Goal: Task Accomplishment & Management: Use online tool/utility

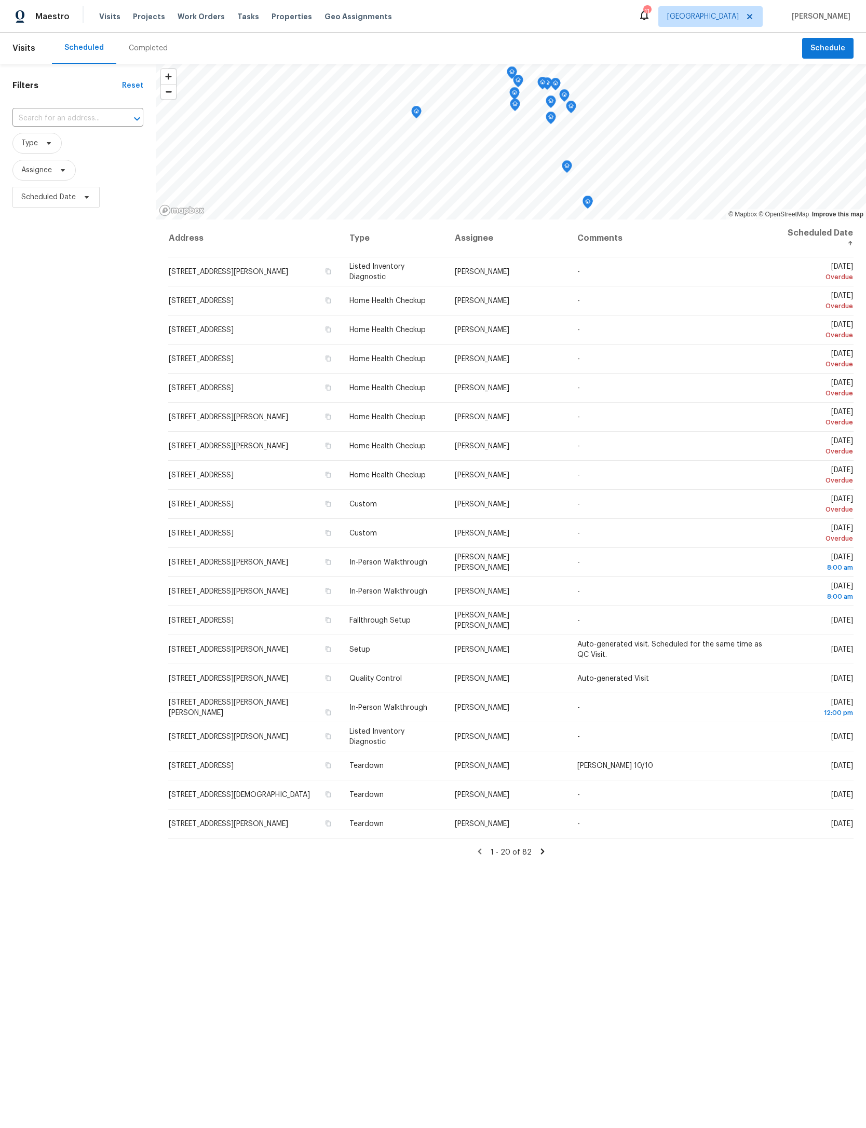
scroll to position [0, 3]
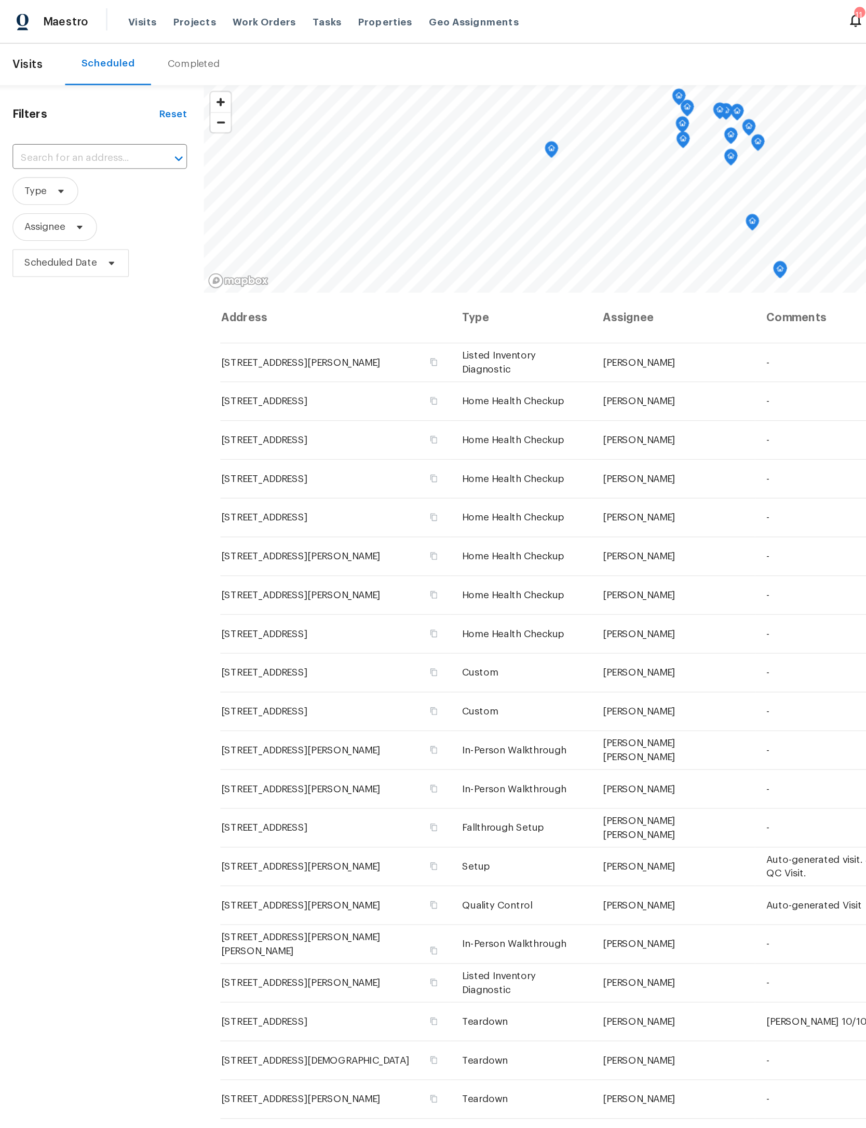
click at [281, 12] on span "Properties" at bounding box center [291, 16] width 40 height 10
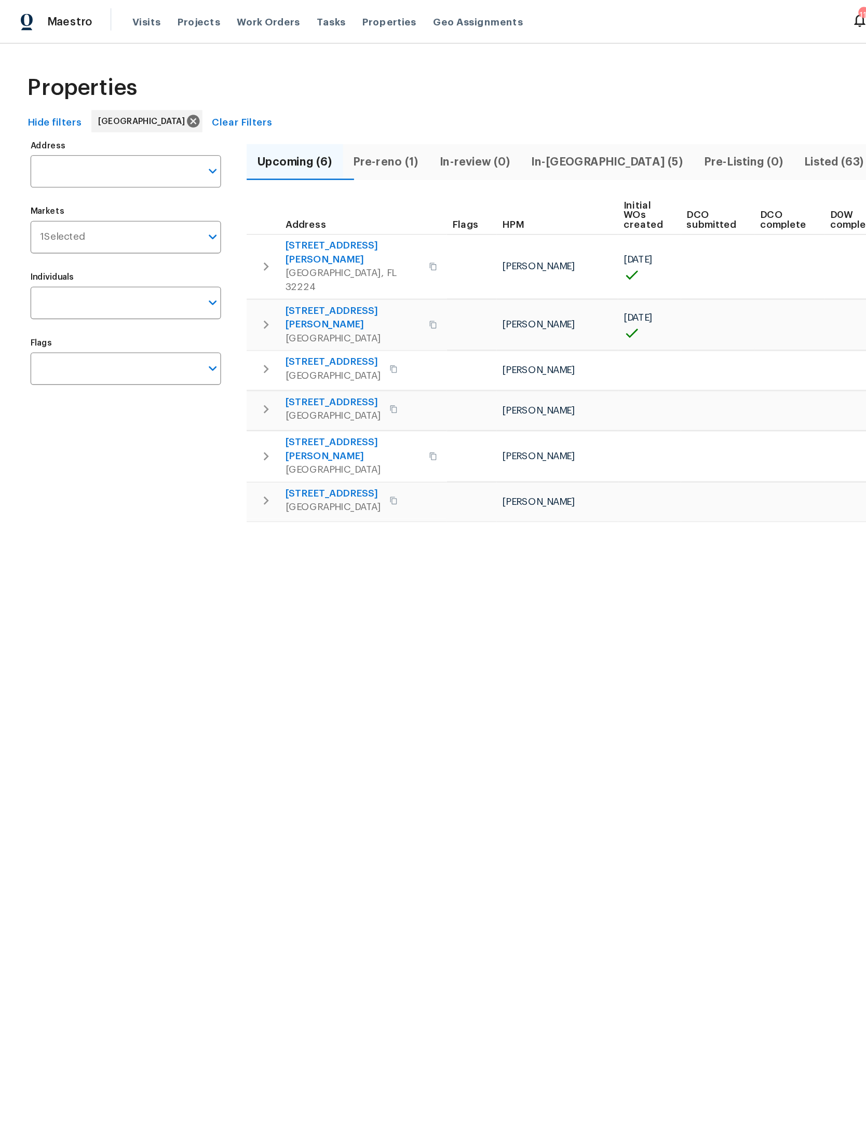
click at [103, 132] on input "Address" at bounding box center [86, 128] width 127 height 24
type input "V"
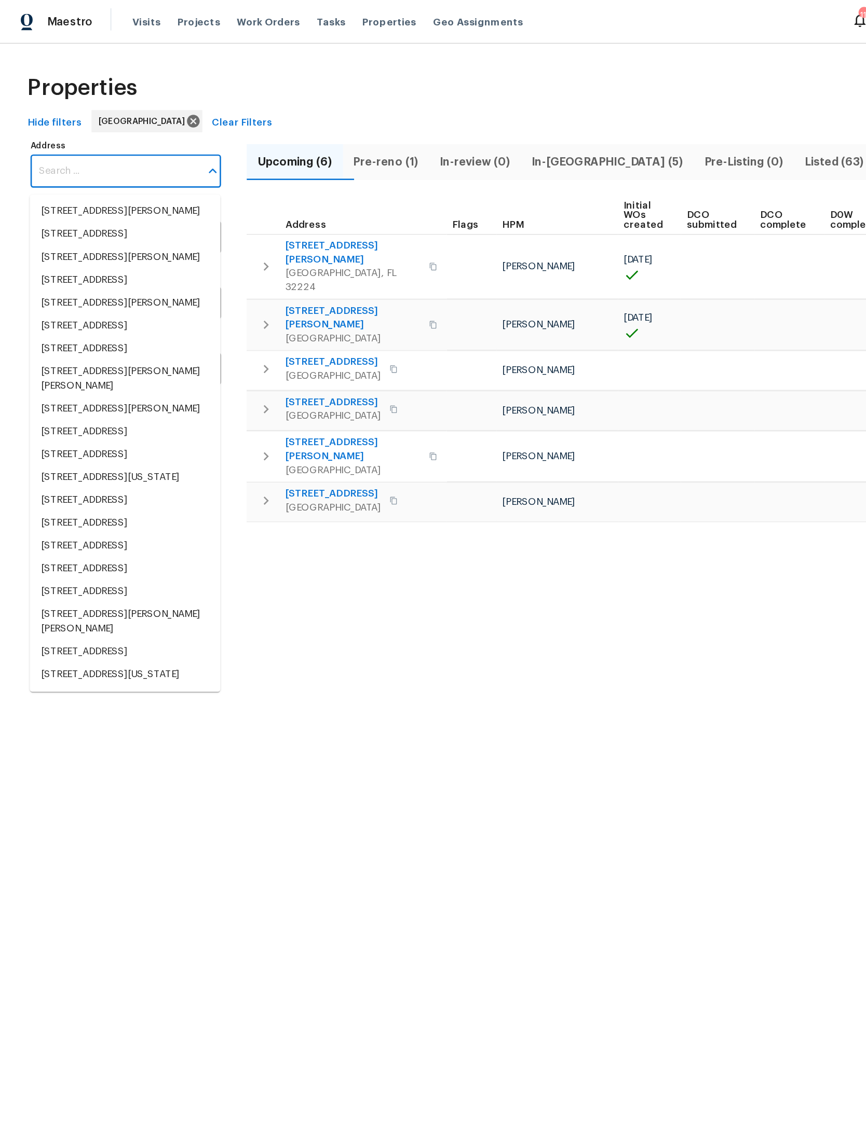
click at [448, 116] on span "In-reno (5)" at bounding box center [455, 121] width 117 height 15
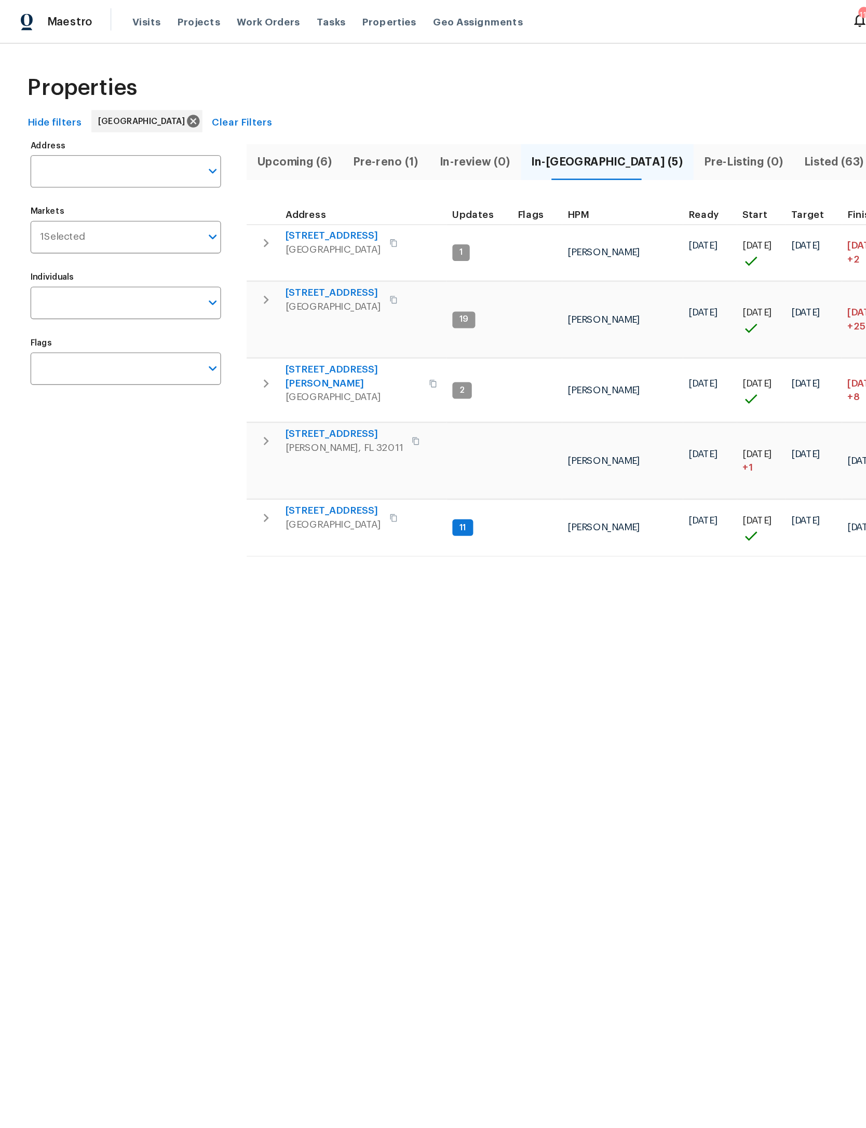
click at [248, 214] on span "3319 Victoria Ct E" at bounding box center [250, 219] width 72 height 10
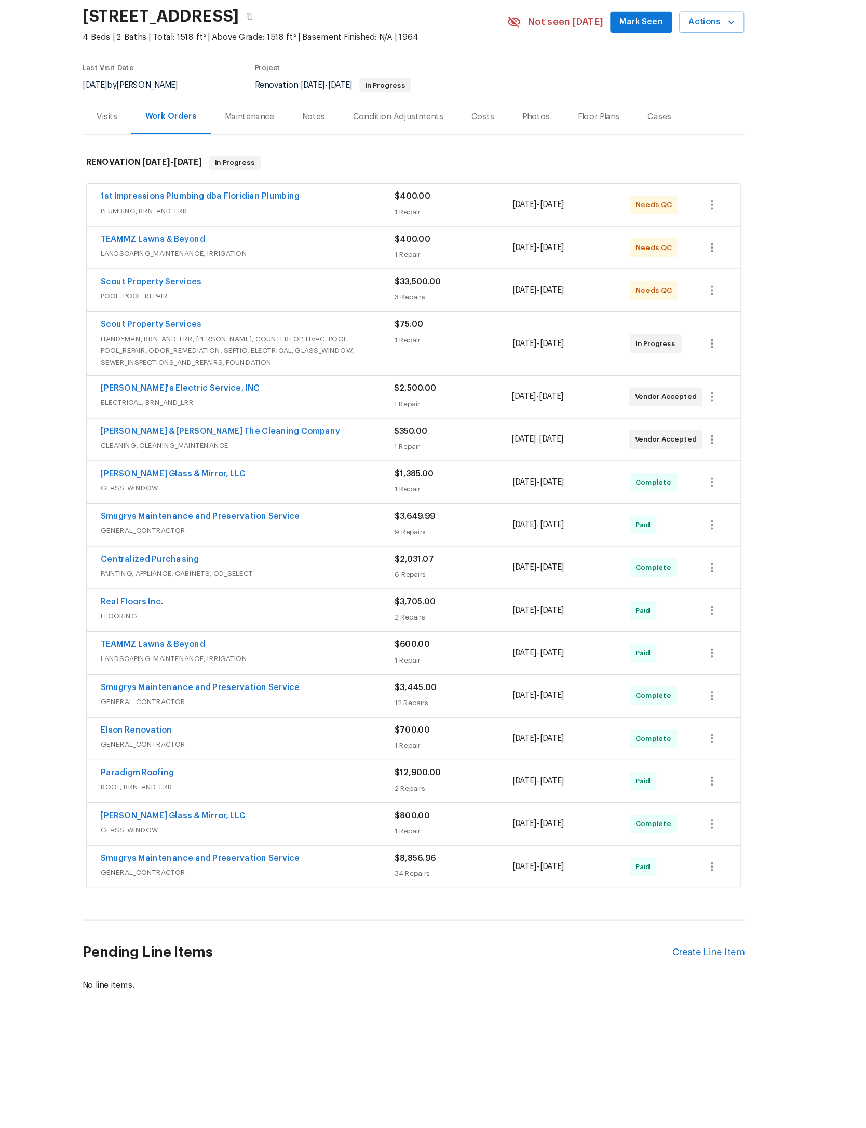
click at [435, 522] on div "$3,649.99" at bounding box center [468, 527] width 104 height 10
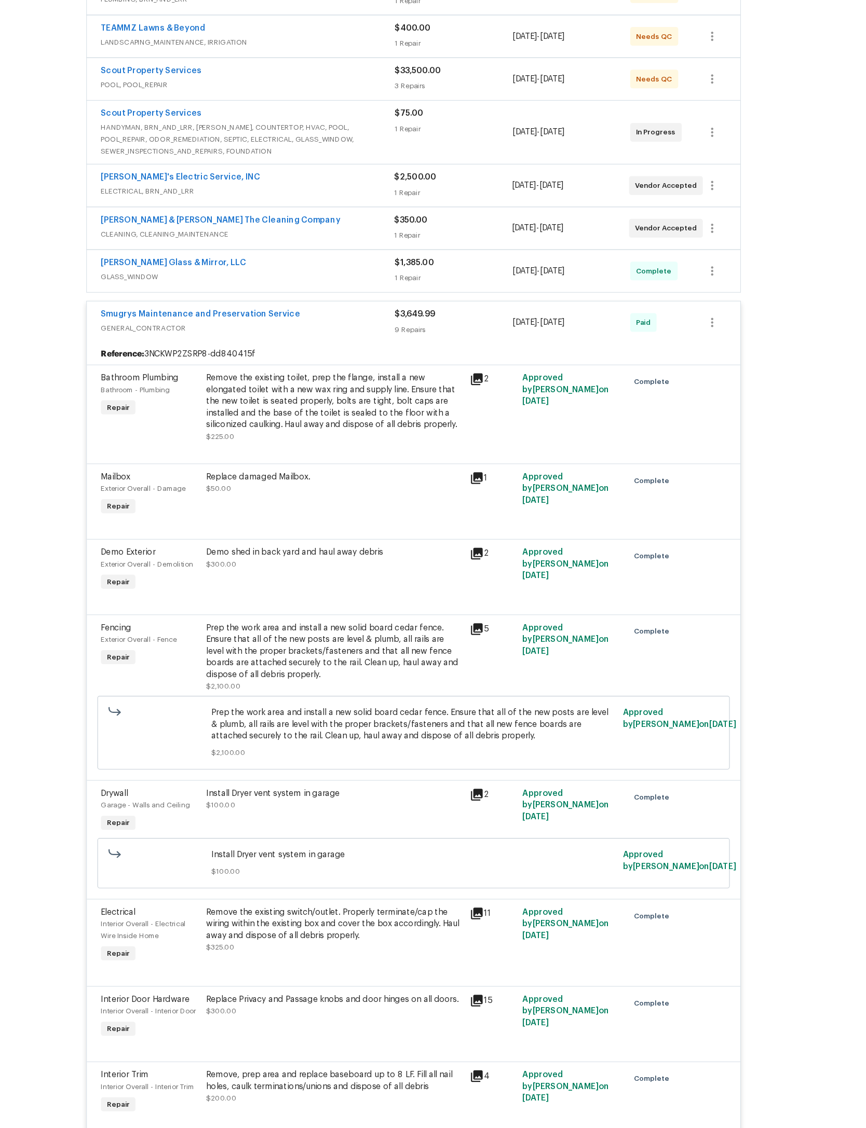
scroll to position [194, 0]
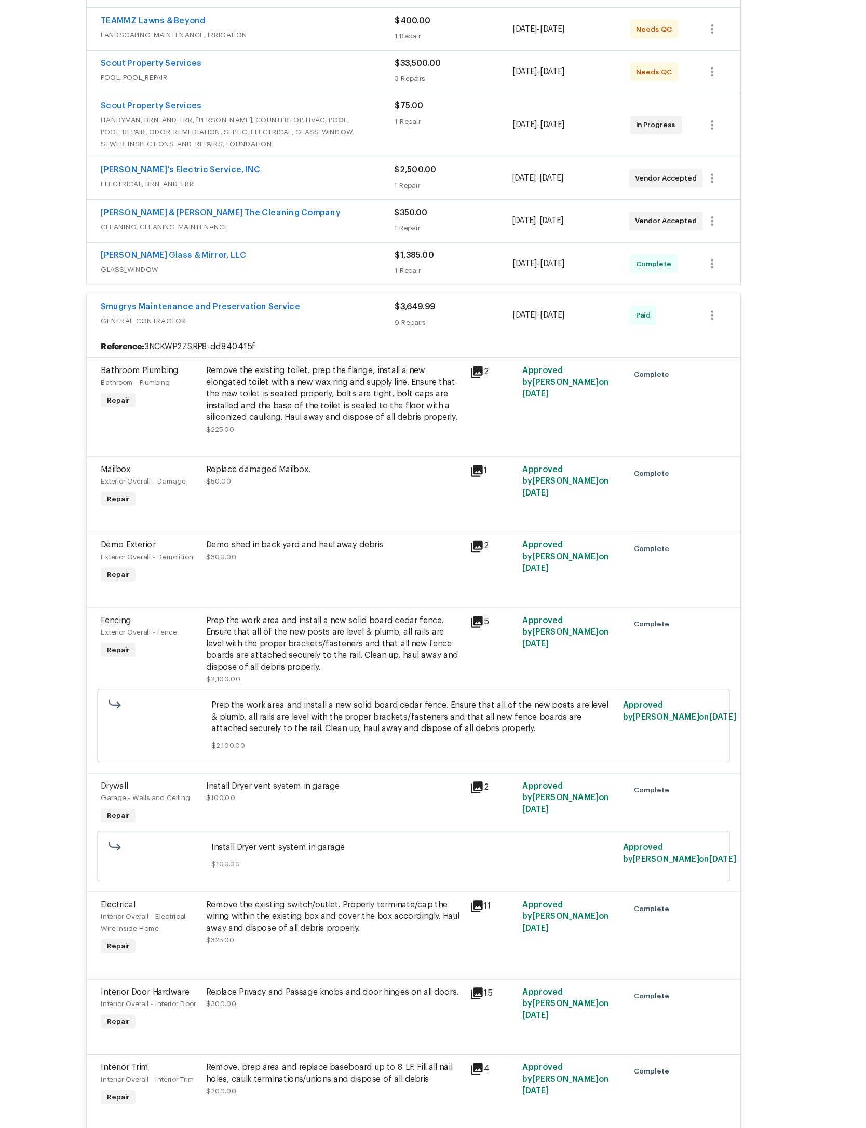
click at [309, 342] on div "Smugrys Maintenance and Preservation Service GENERAL_CONTRACTOR" at bounding box center [286, 348] width 261 height 25
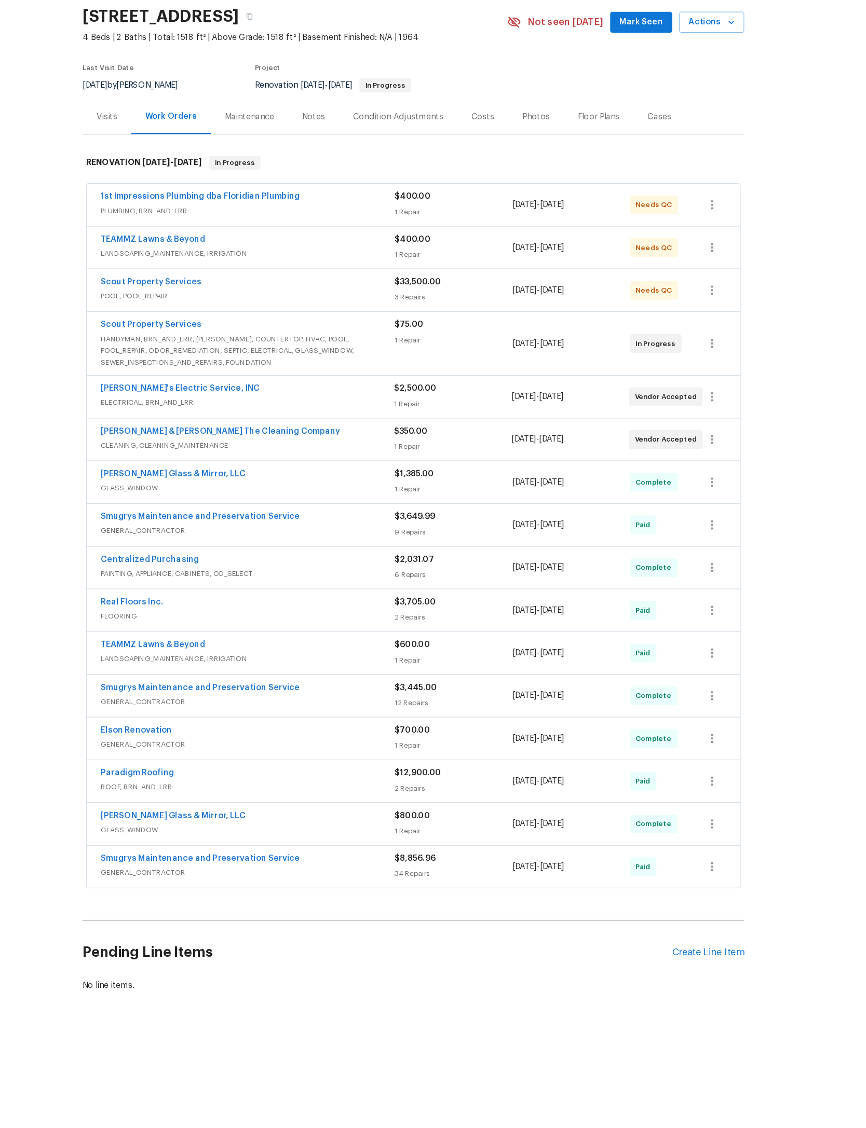
click at [416, 675] on span "$3,445.00" at bounding box center [434, 678] width 37 height 7
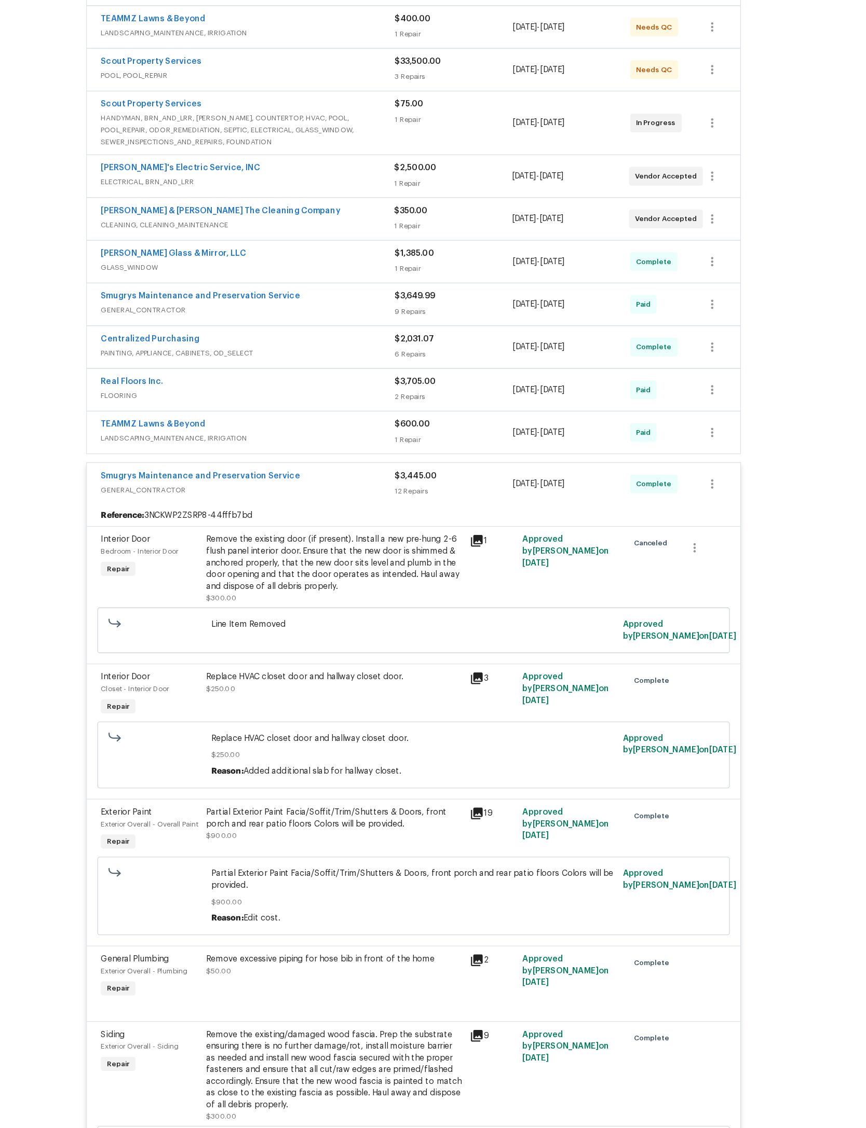
scroll to position [184, 0]
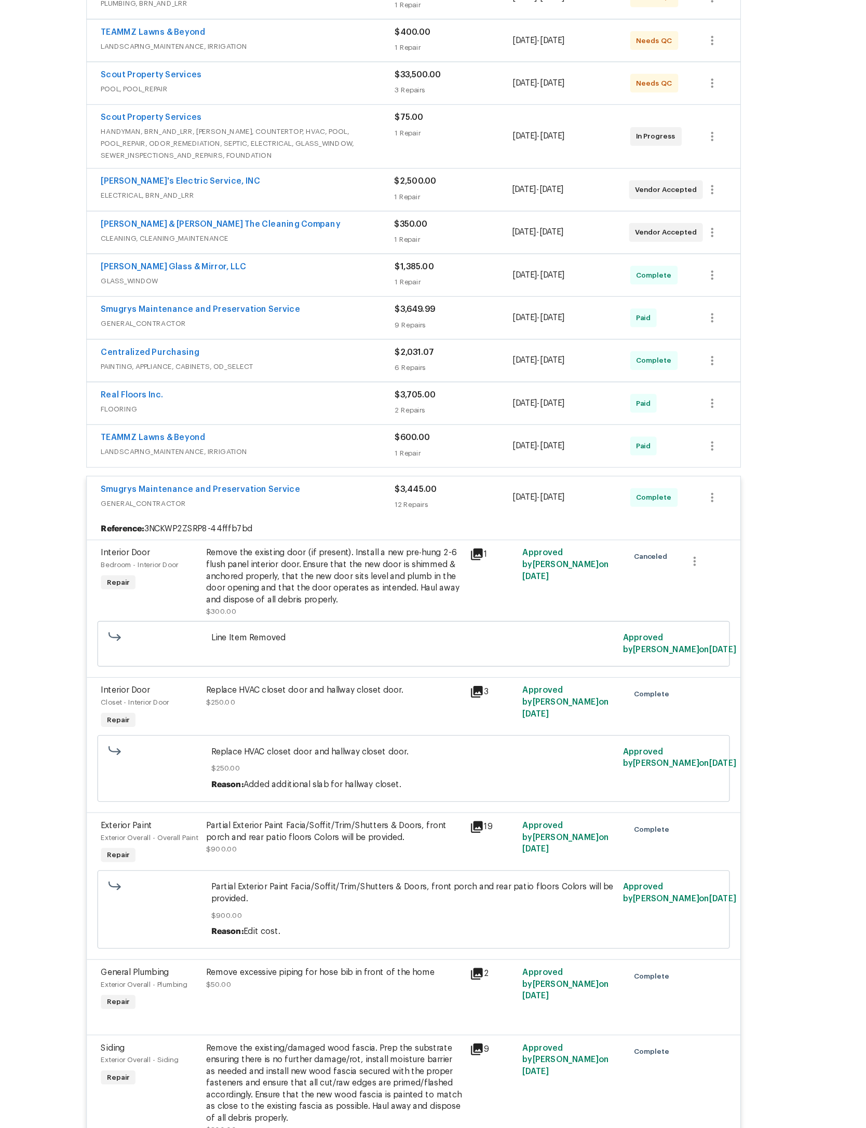
click at [344, 498] on div "Smugrys Maintenance and Preservation Service" at bounding box center [286, 504] width 261 height 12
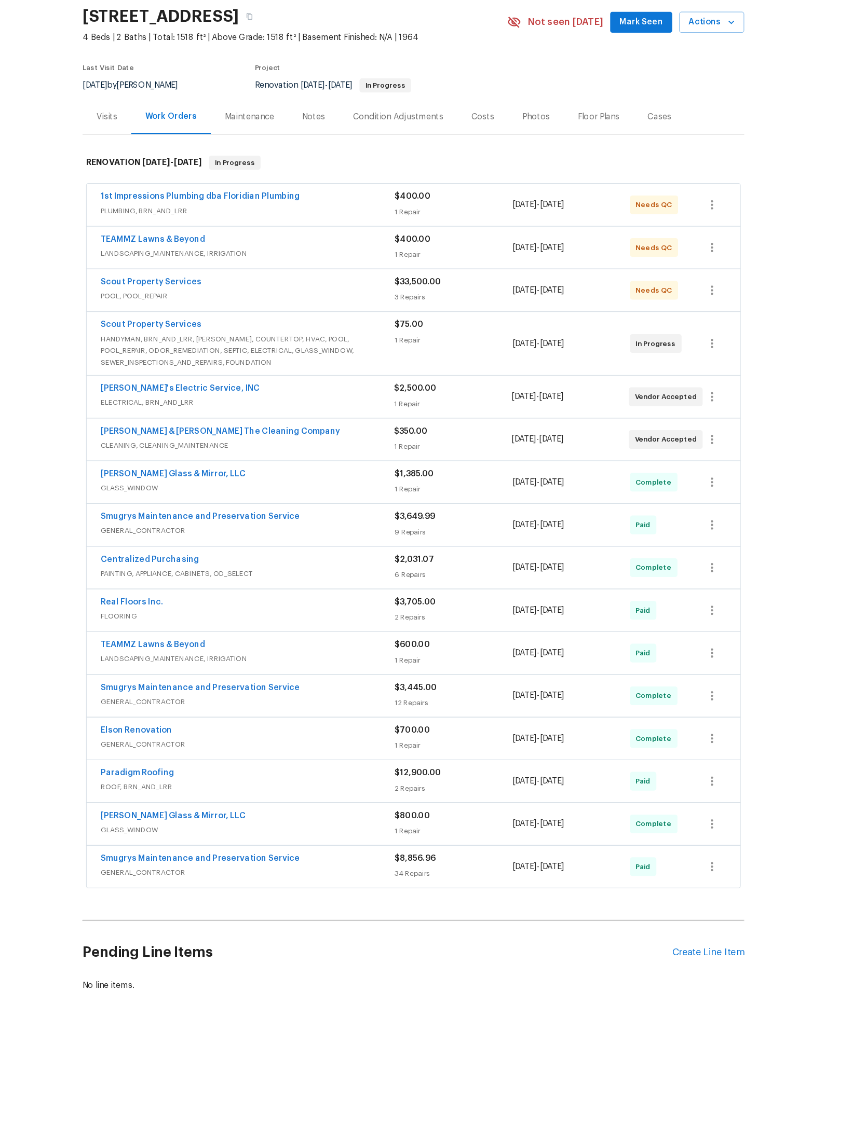
click at [325, 825] on div "Smugrys Maintenance and Preservation Service" at bounding box center [286, 831] width 261 height 12
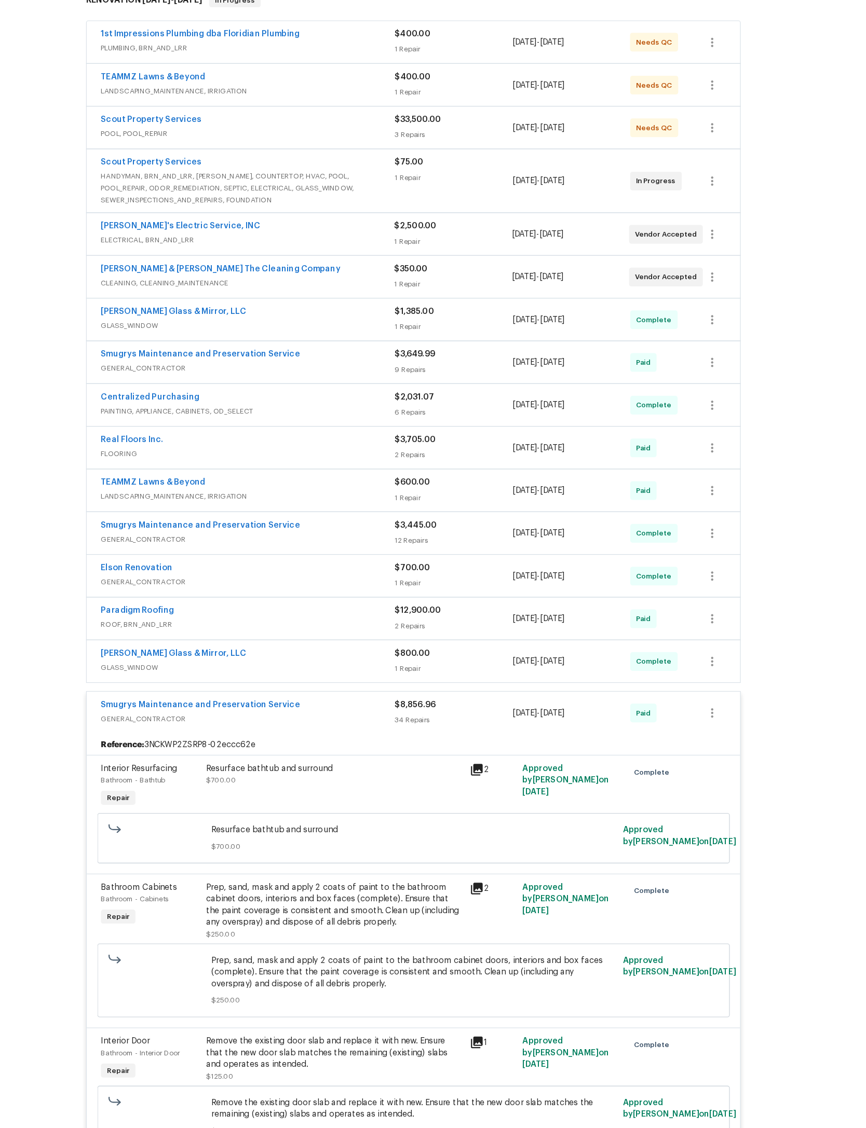
scroll to position [169, 0]
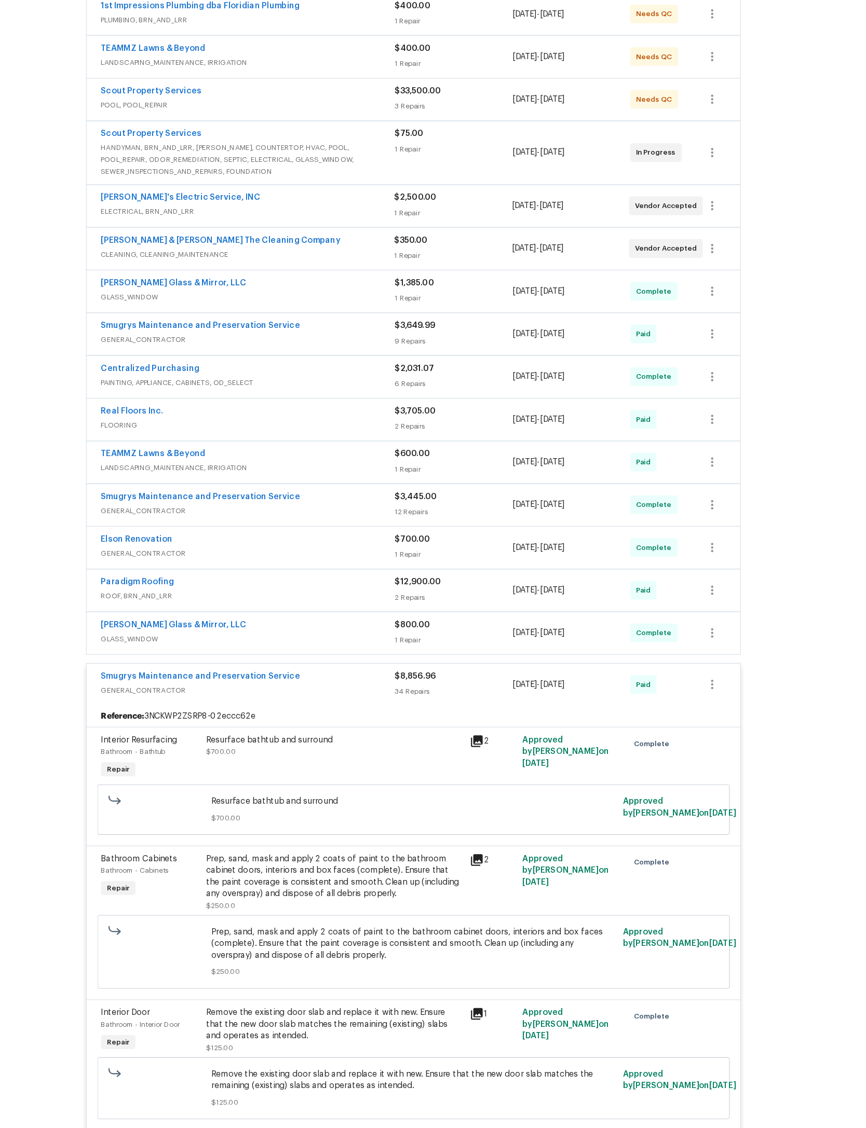
click at [339, 676] on span "GENERAL_CONTRACTOR" at bounding box center [286, 681] width 261 height 10
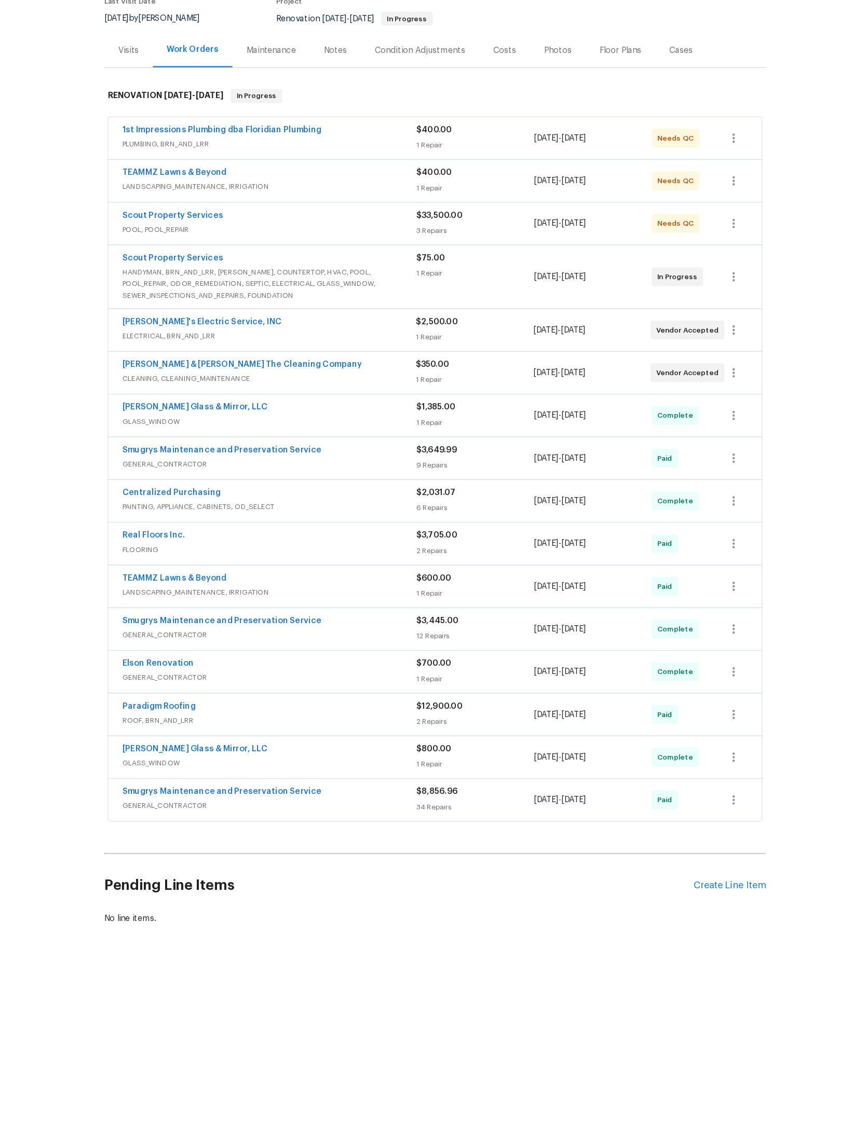
click at [675, 909] on div "Create Line Item" at bounding box center [694, 914] width 64 height 10
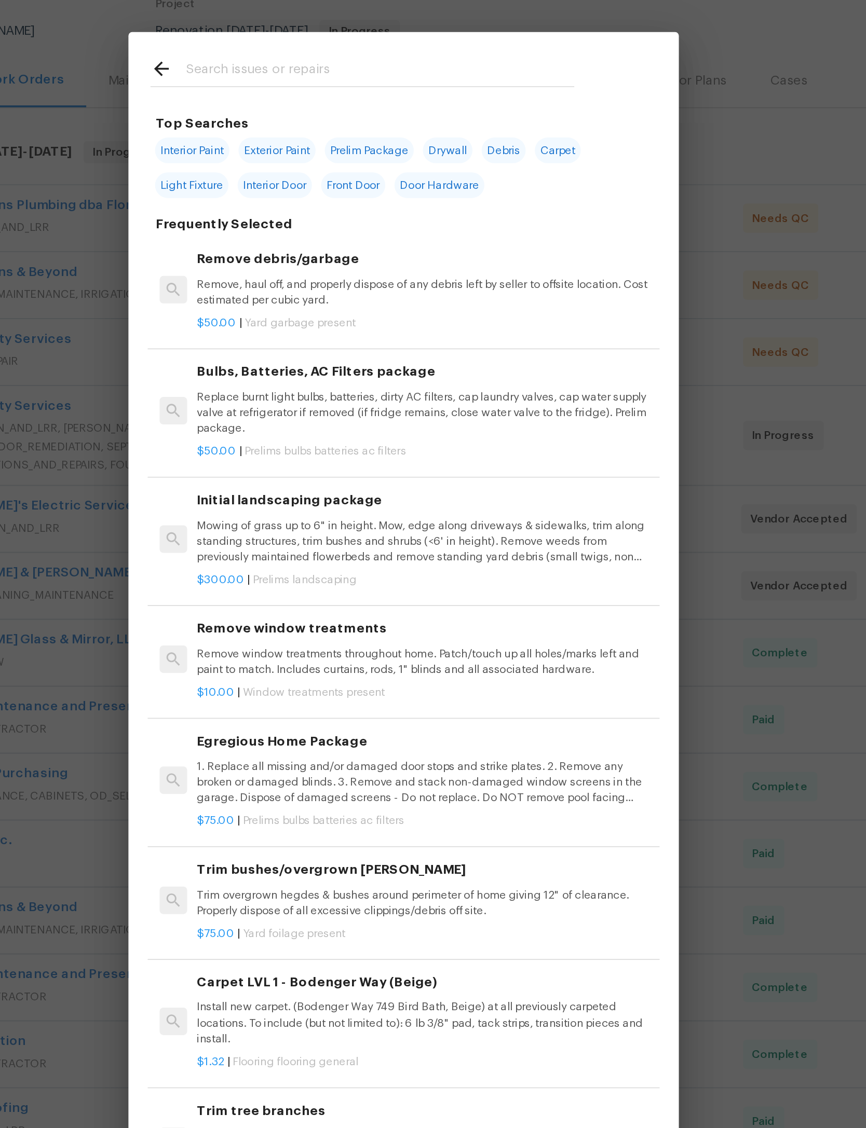
click at [309, 160] on input "text" at bounding box center [419, 168] width 220 height 16
type input "Drive"
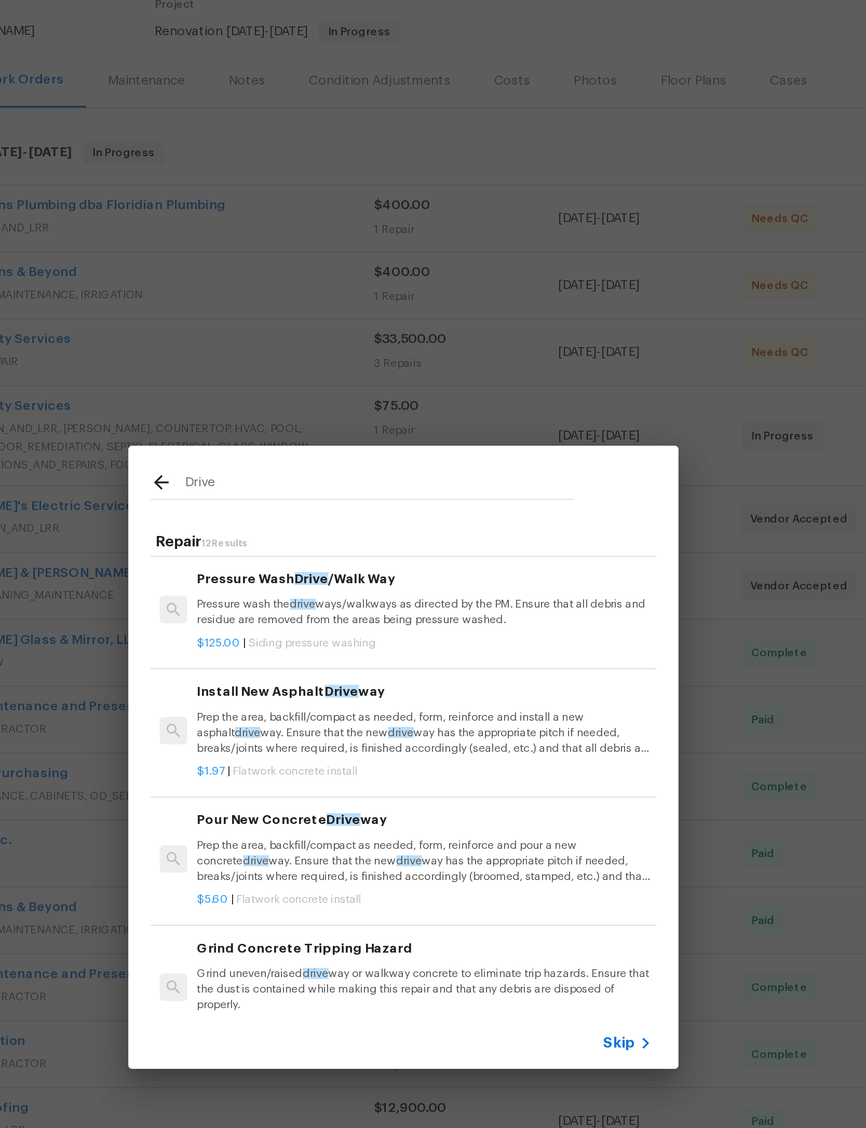
scroll to position [74, 0]
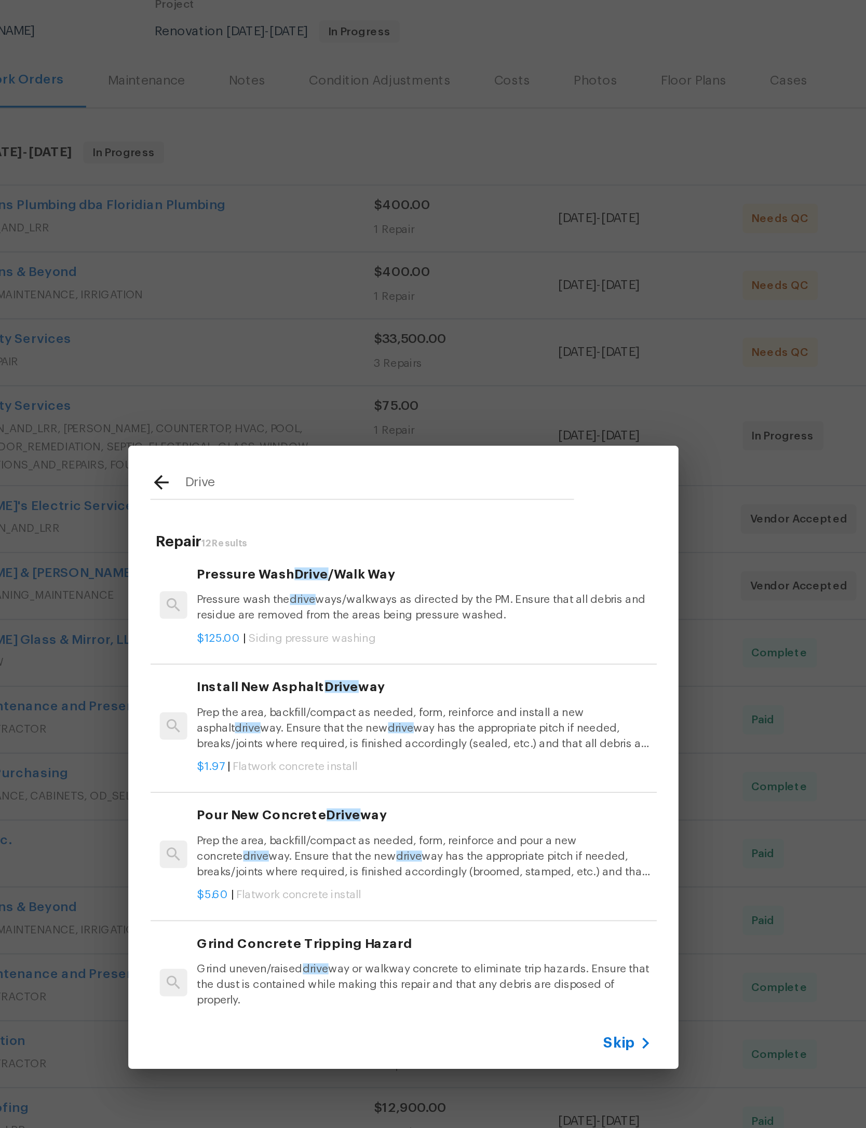
click at [316, 526] on p "Prep the area, backfill/compact as needed, form, reinforce and install a new as…" at bounding box center [444, 539] width 257 height 26
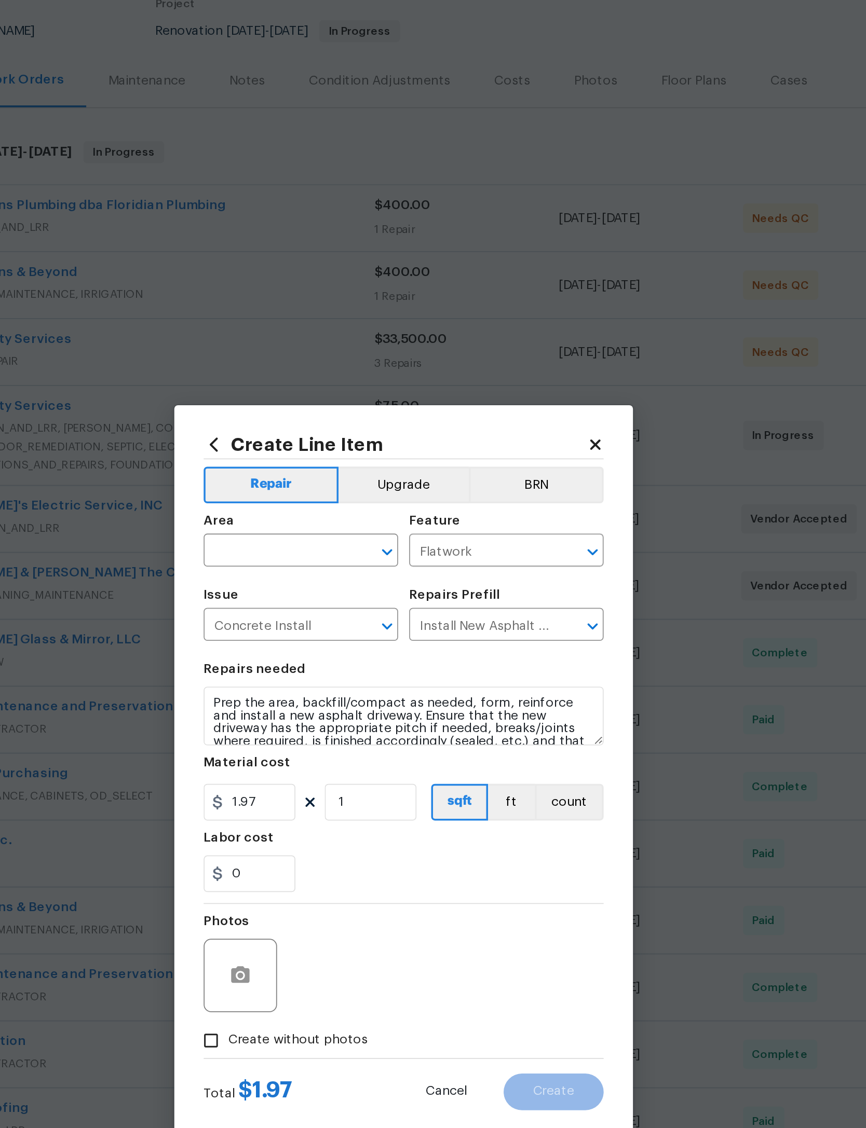
click at [320, 373] on icon at bounding box center [325, 378] width 11 height 11
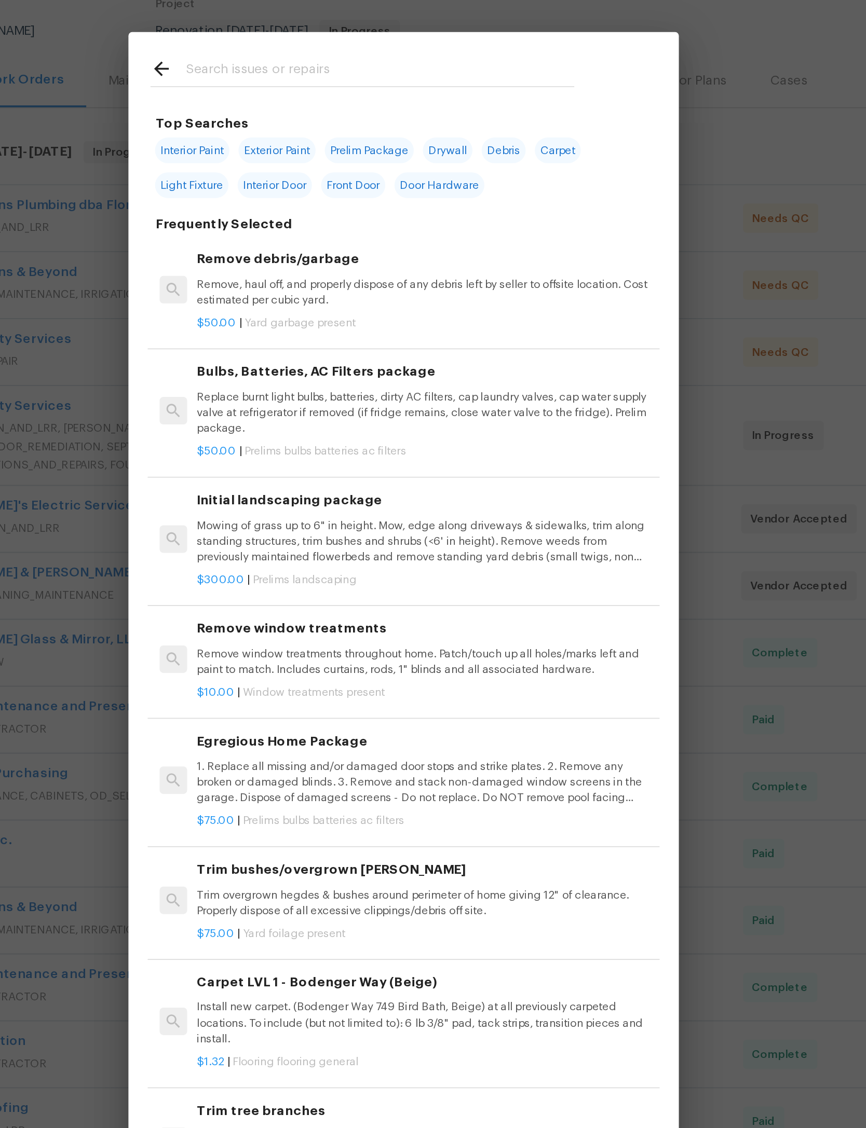
click at [309, 160] on input "text" at bounding box center [419, 168] width 220 height 16
type input "Driveway"
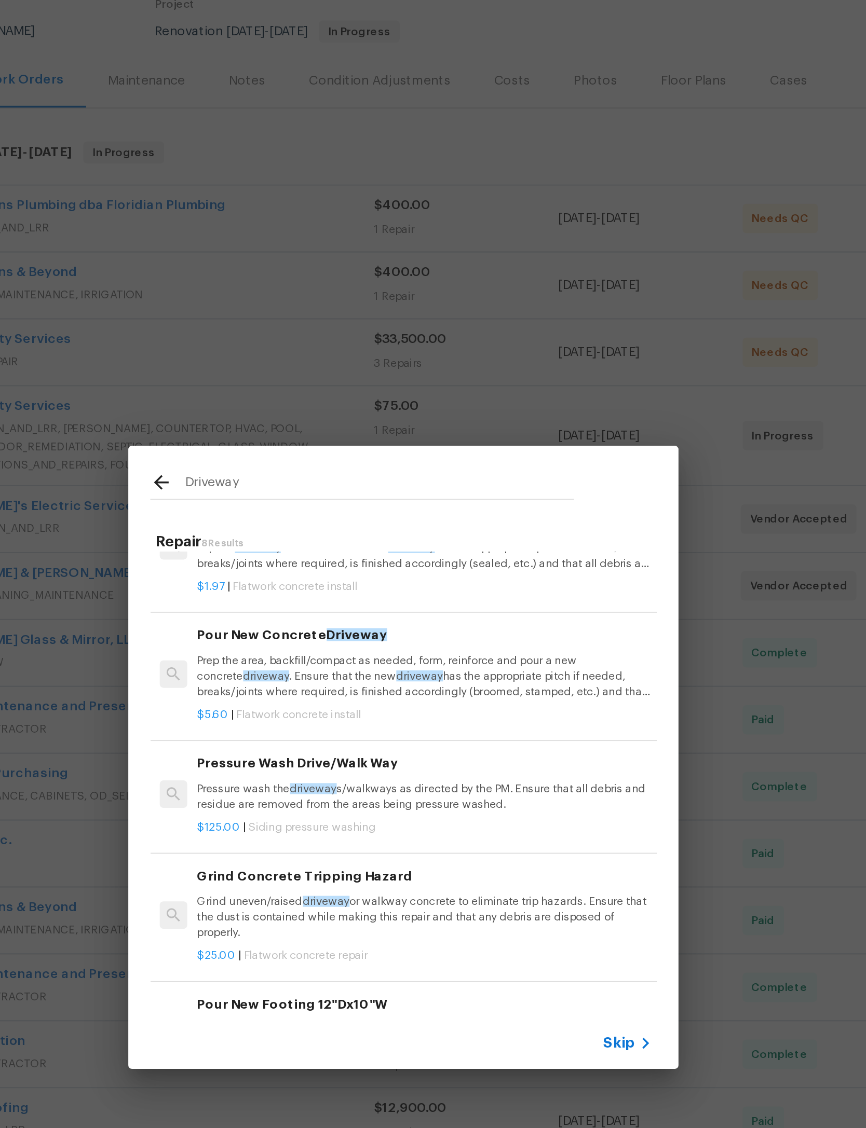
scroll to position [113, 0]
click at [316, 497] on p "Prep the area, backfill/compact as needed, form, reinforce and pour a new concr…" at bounding box center [444, 510] width 257 height 26
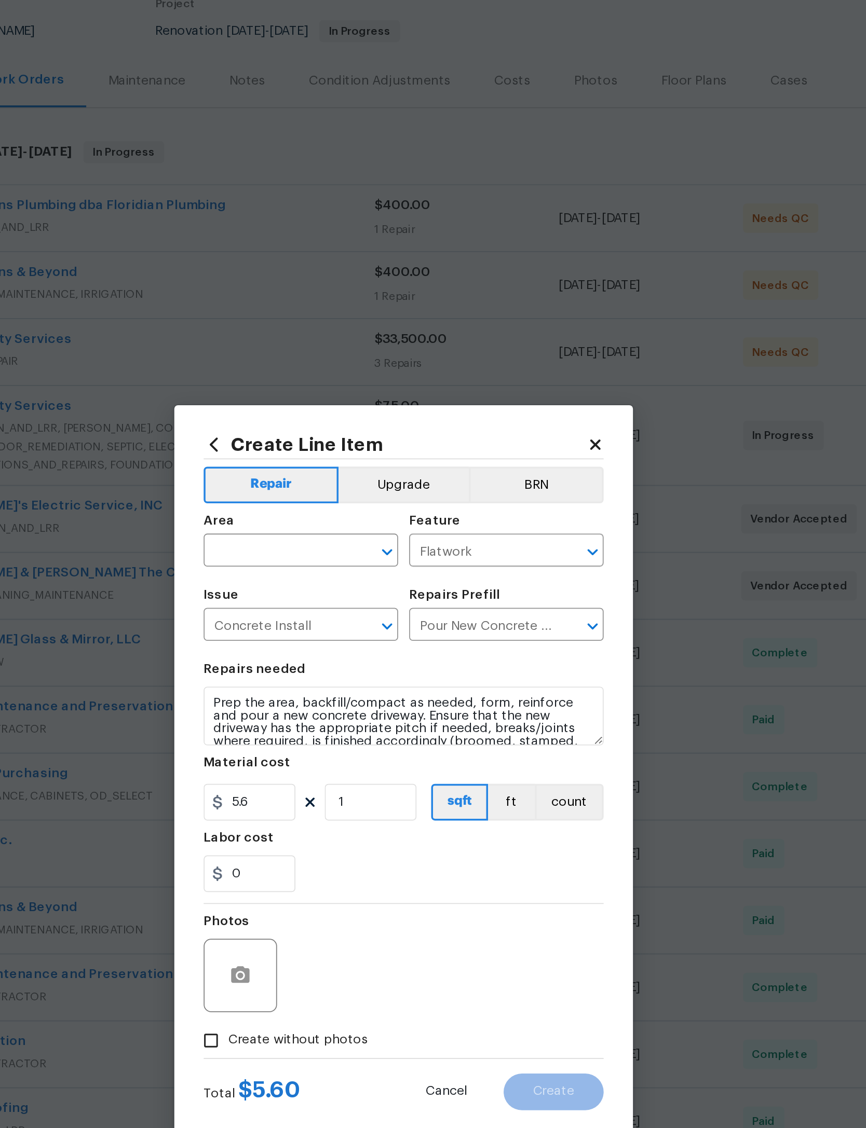
click at [320, 432] on input "text" at bounding box center [360, 440] width 81 height 16
type input "d"
click at [320, 460] on li "Exterior Overall" at bounding box center [375, 468] width 110 height 17
type input "Exterior Overall"
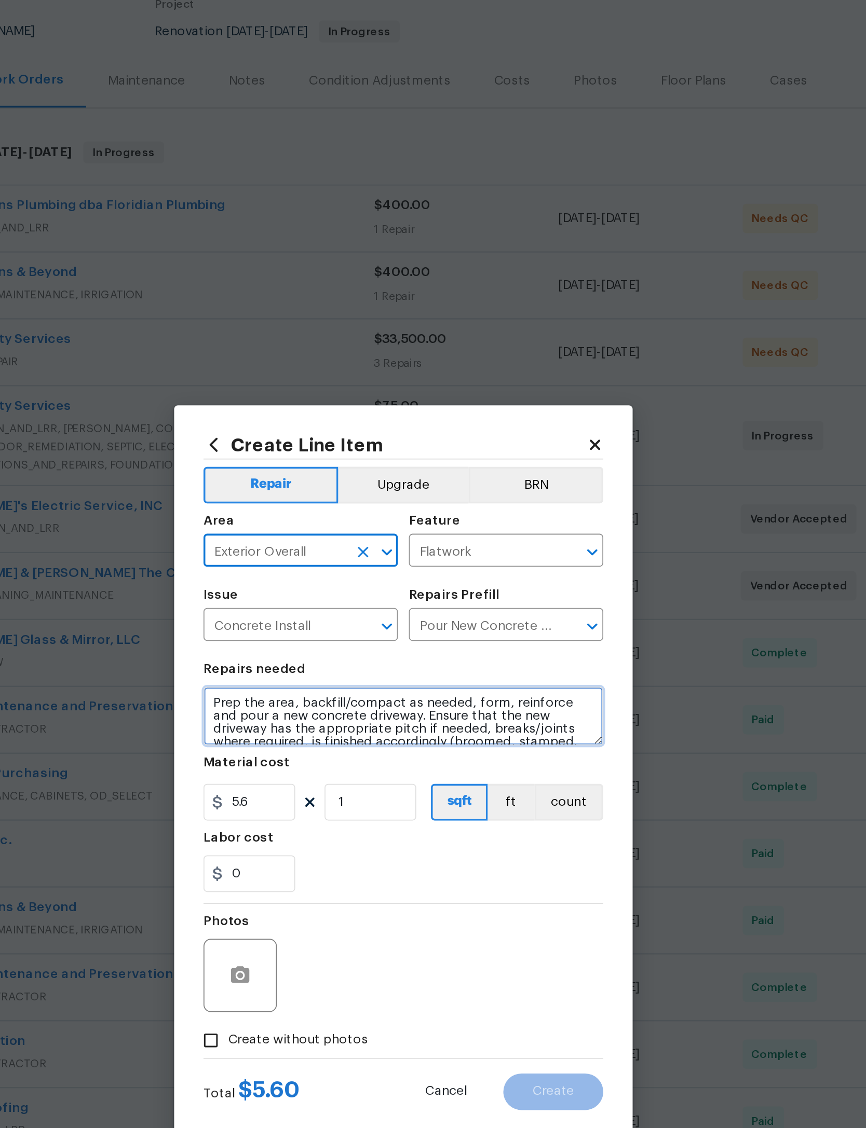
click at [320, 516] on textarea "Prep the area, backfill/compact as needed, form, reinforce and pour a new concr…" at bounding box center [433, 532] width 226 height 33
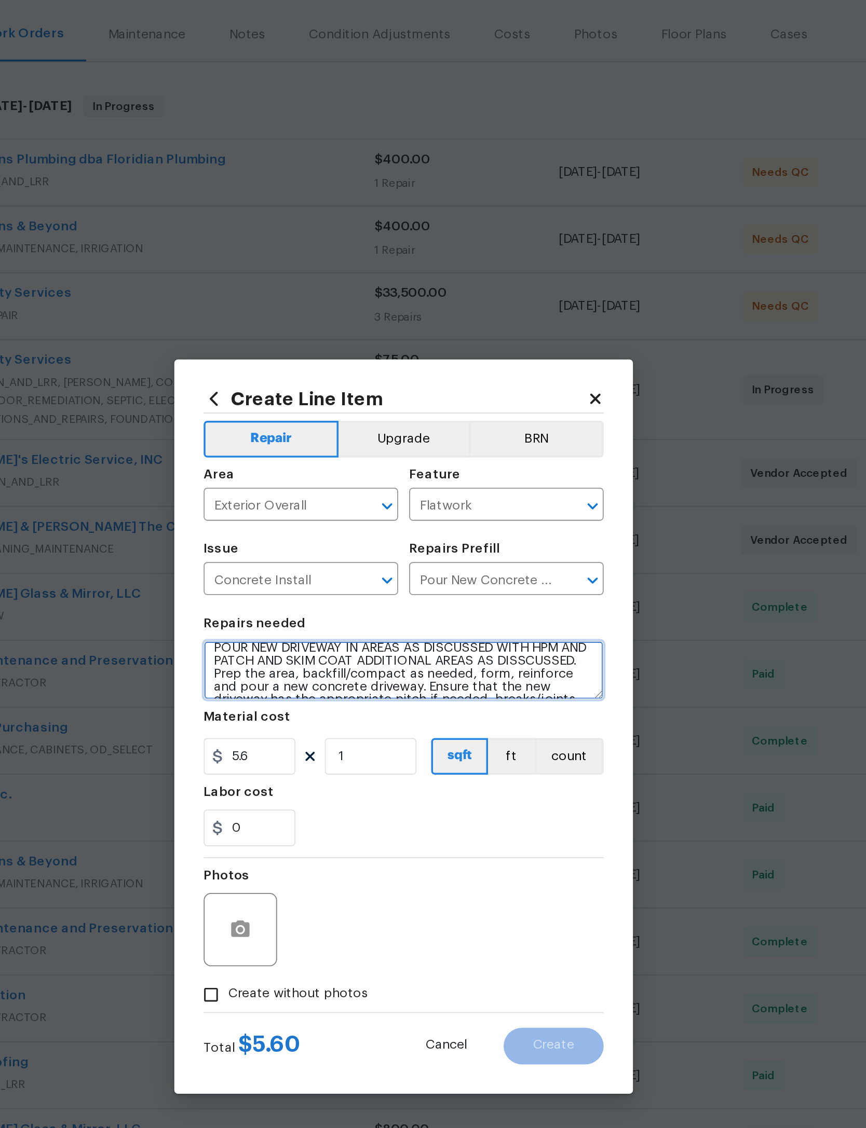
type textarea "POUR NEW DRIVEWAY IN AREAS AS DISCUSSED WITH HPM AND PATCH AND SKIM COAT ADDITI…"
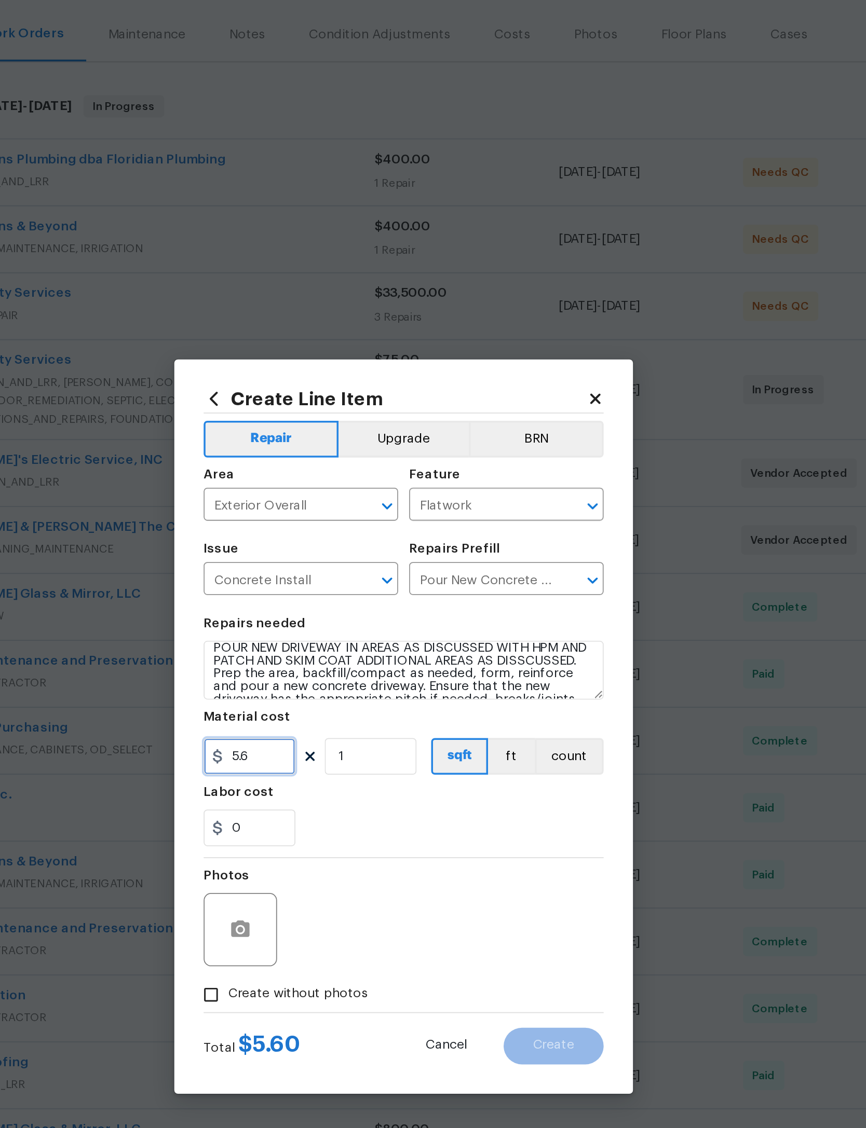
click at [320, 571] on input "5.6" at bounding box center [346, 581] width 52 height 21
type input "4600"
click at [388, 571] on input "1" at bounding box center [414, 581] width 52 height 21
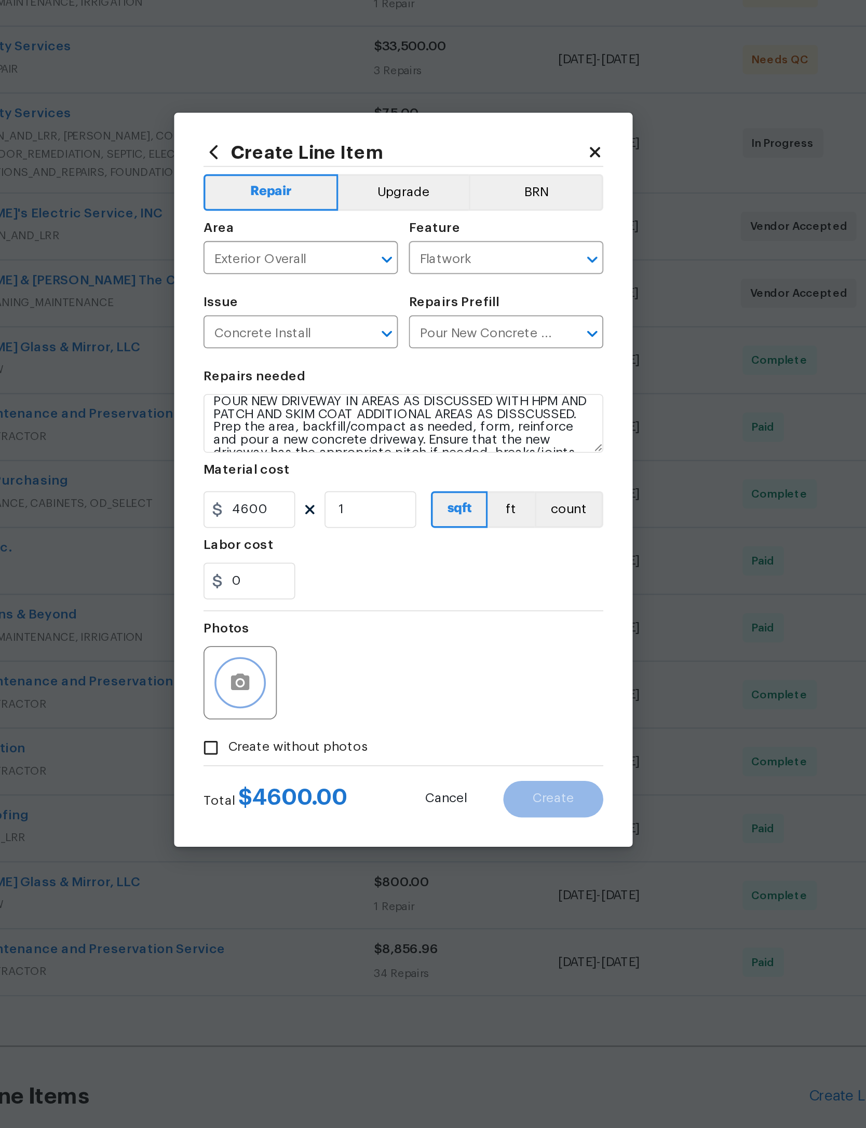
click at [335, 674] on icon "button" at bounding box center [340, 678] width 10 height 9
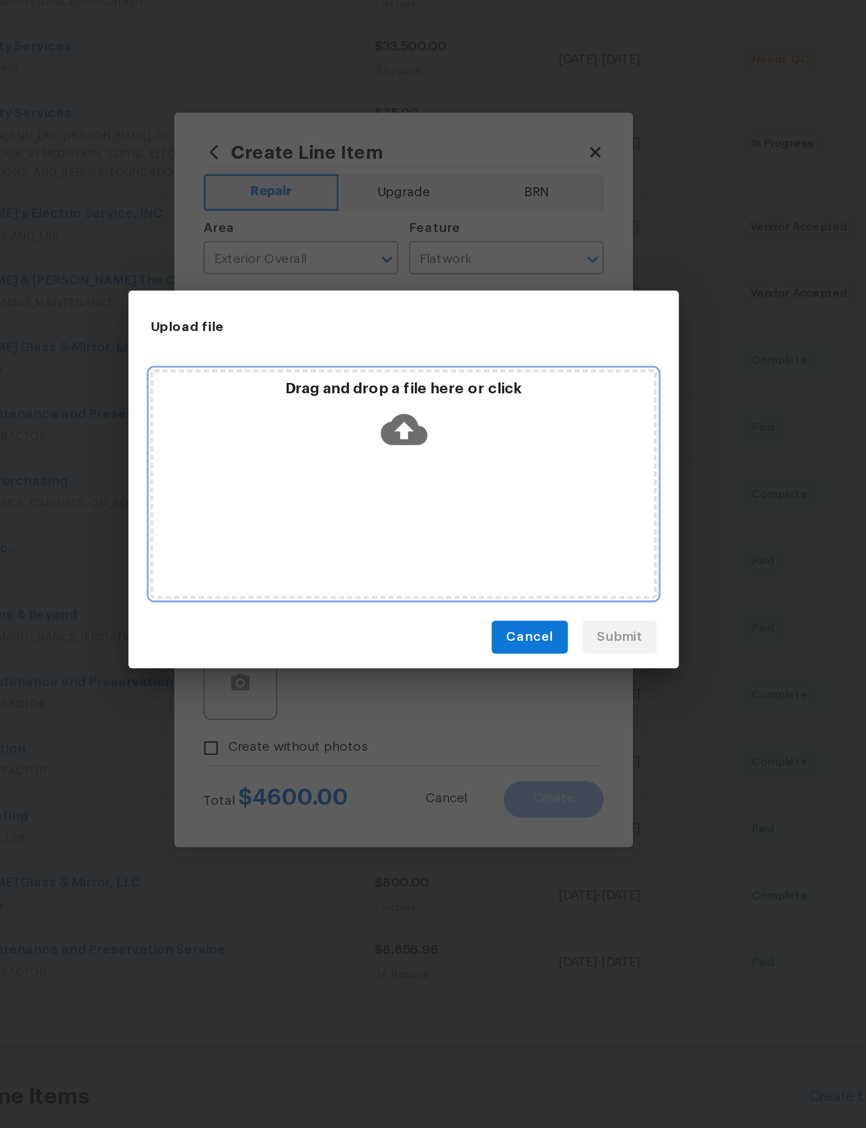
click at [420, 523] on icon at bounding box center [433, 536] width 26 height 26
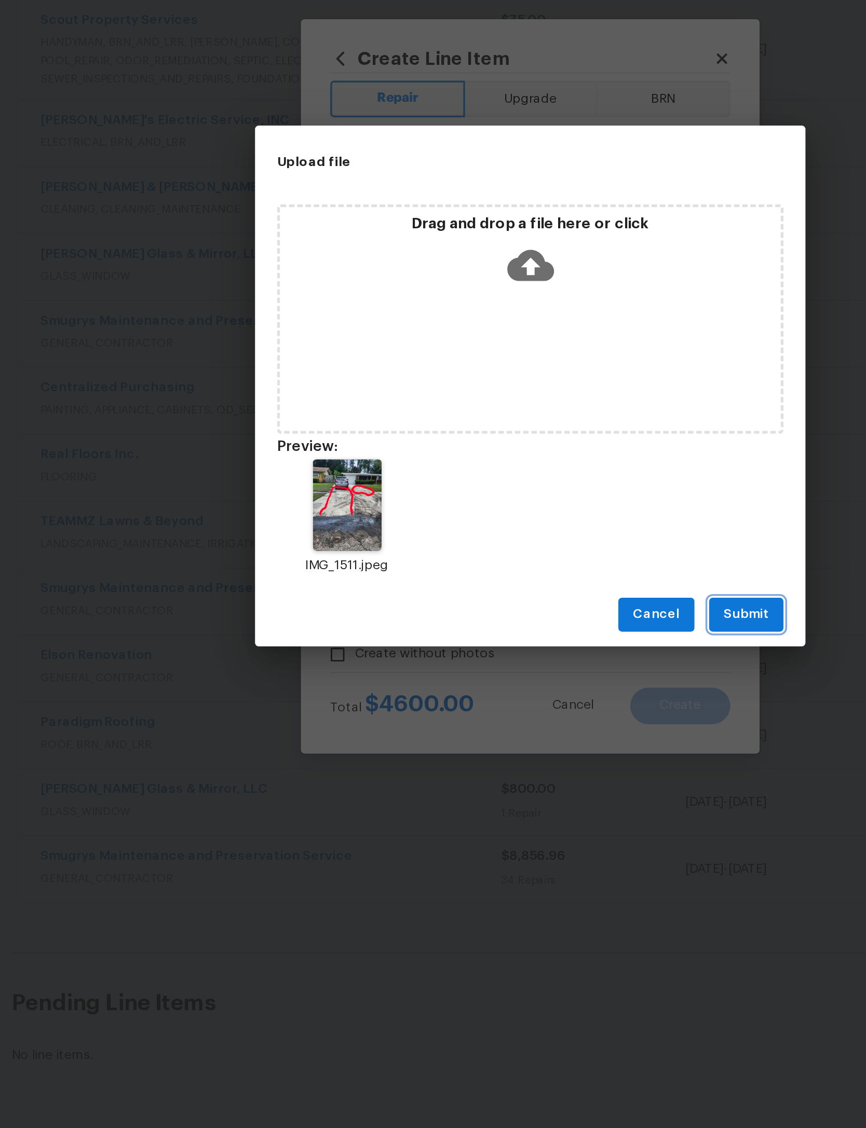
click at [542, 687] on span "Submit" at bounding box center [554, 693] width 25 height 13
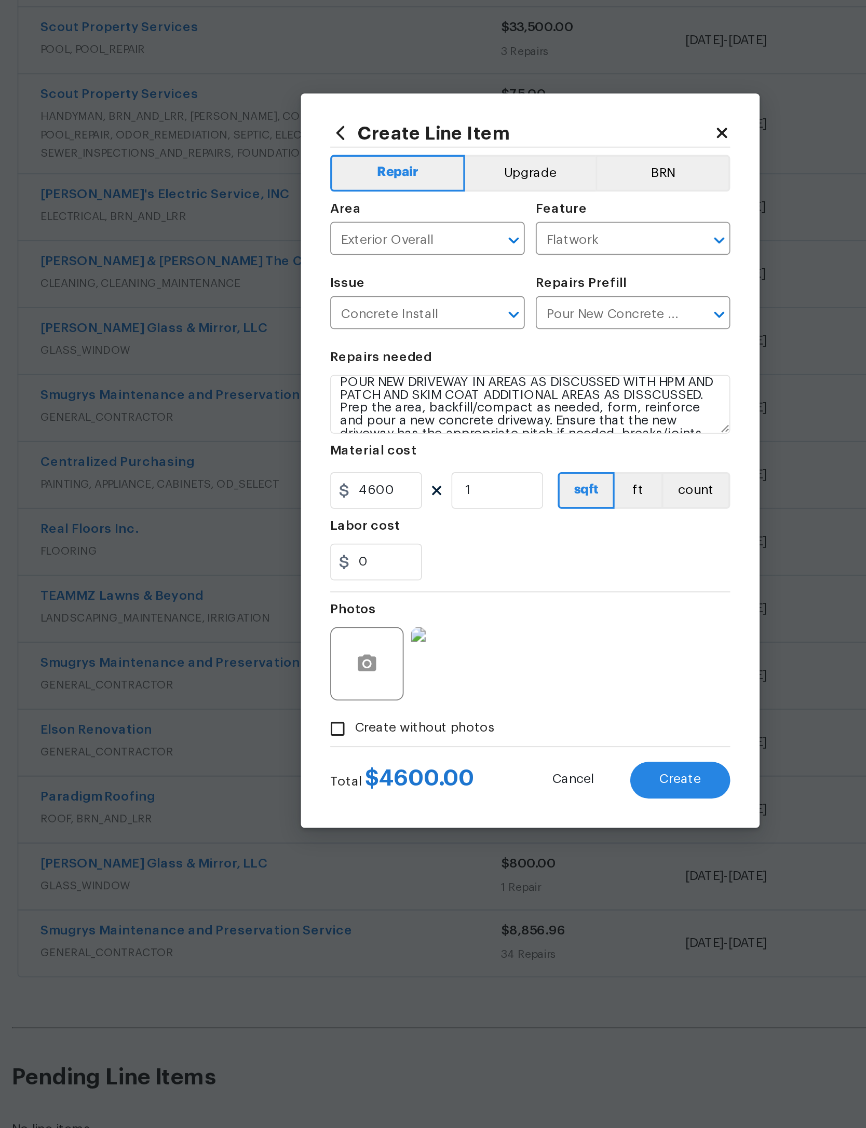
click at [489, 735] on button "Create" at bounding box center [517, 745] width 57 height 21
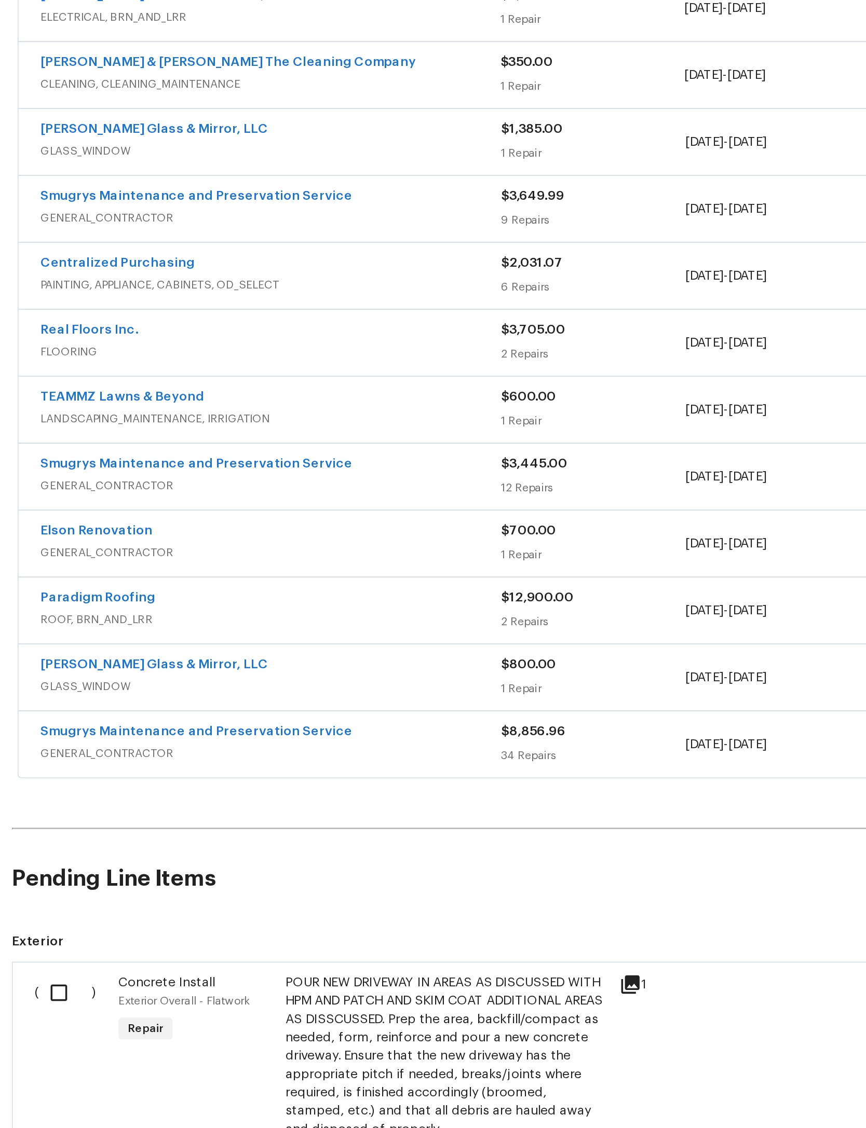
scroll to position [176, 0]
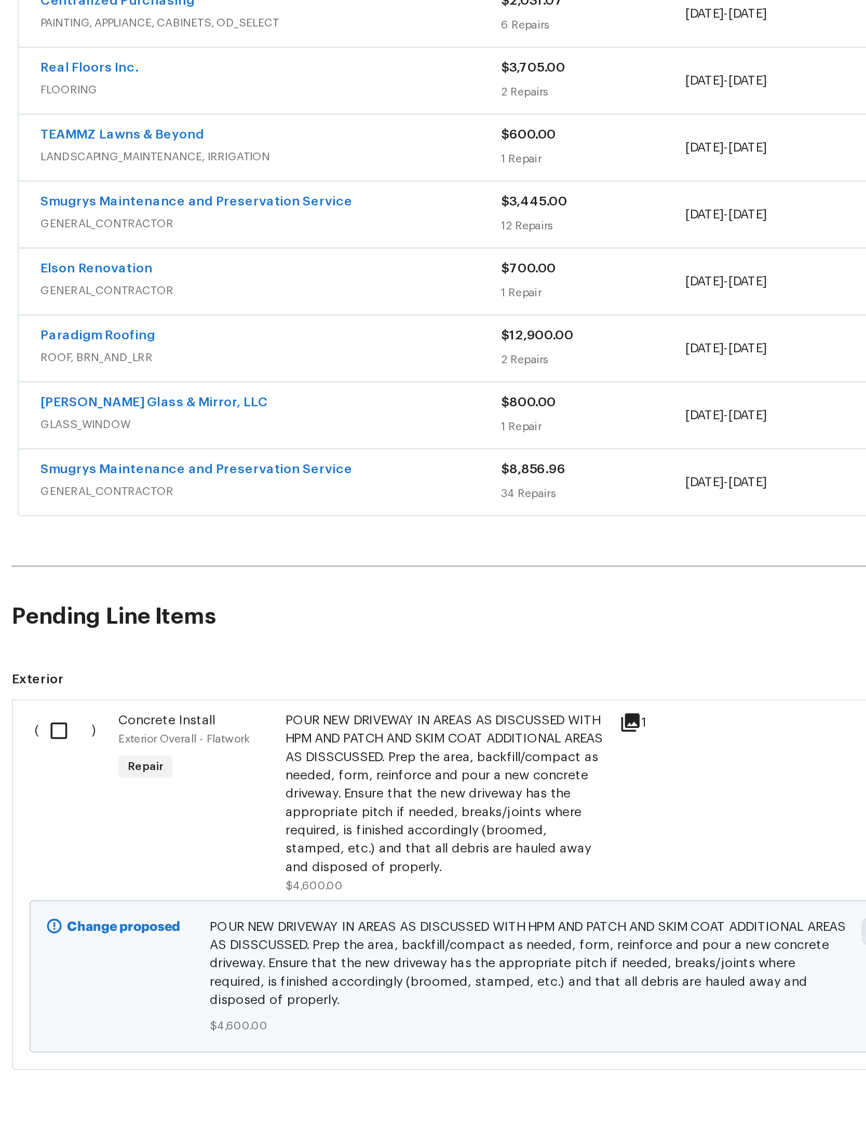
click at [155, 855] on input "checkbox" at bounding box center [170, 866] width 30 height 22
checkbox input "true"
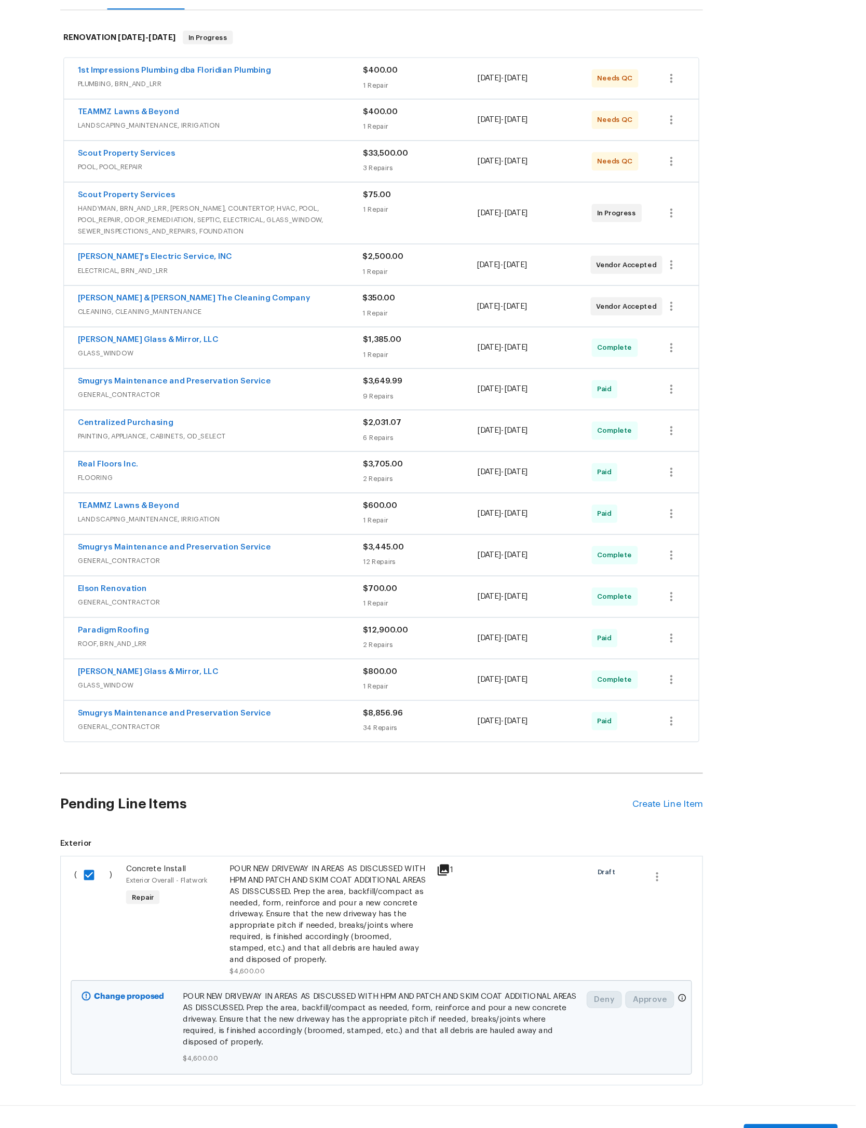
scroll to position [0, 0]
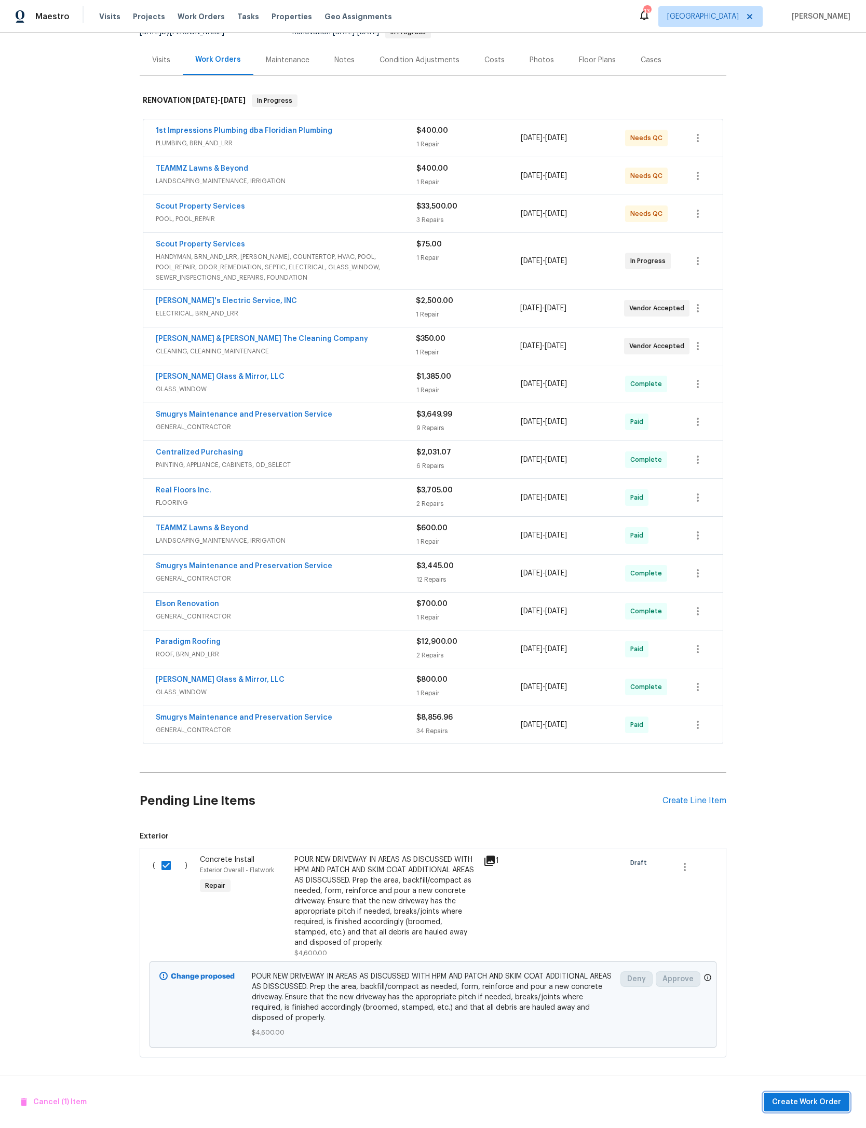
click at [804, 1109] on span "Create Work Order" at bounding box center [806, 1102] width 69 height 13
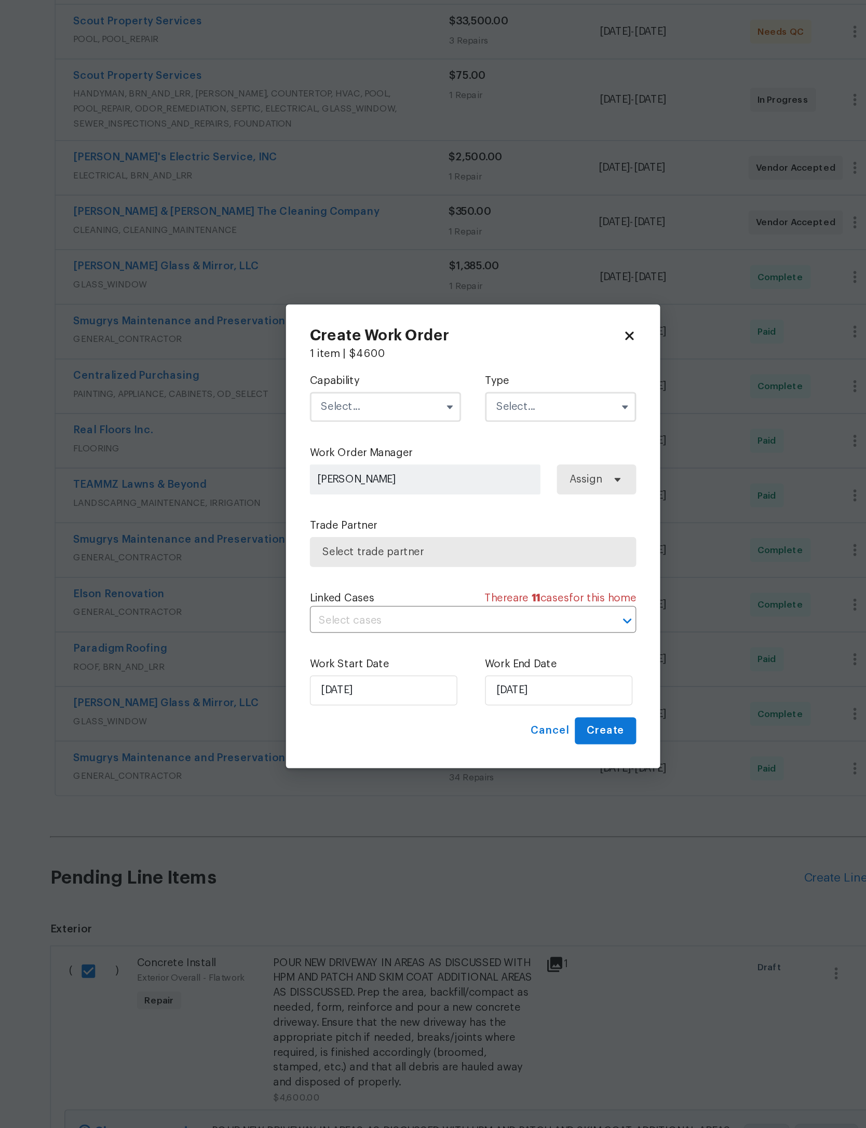
click at [320, 464] on input "text" at bounding box center [372, 474] width 105 height 21
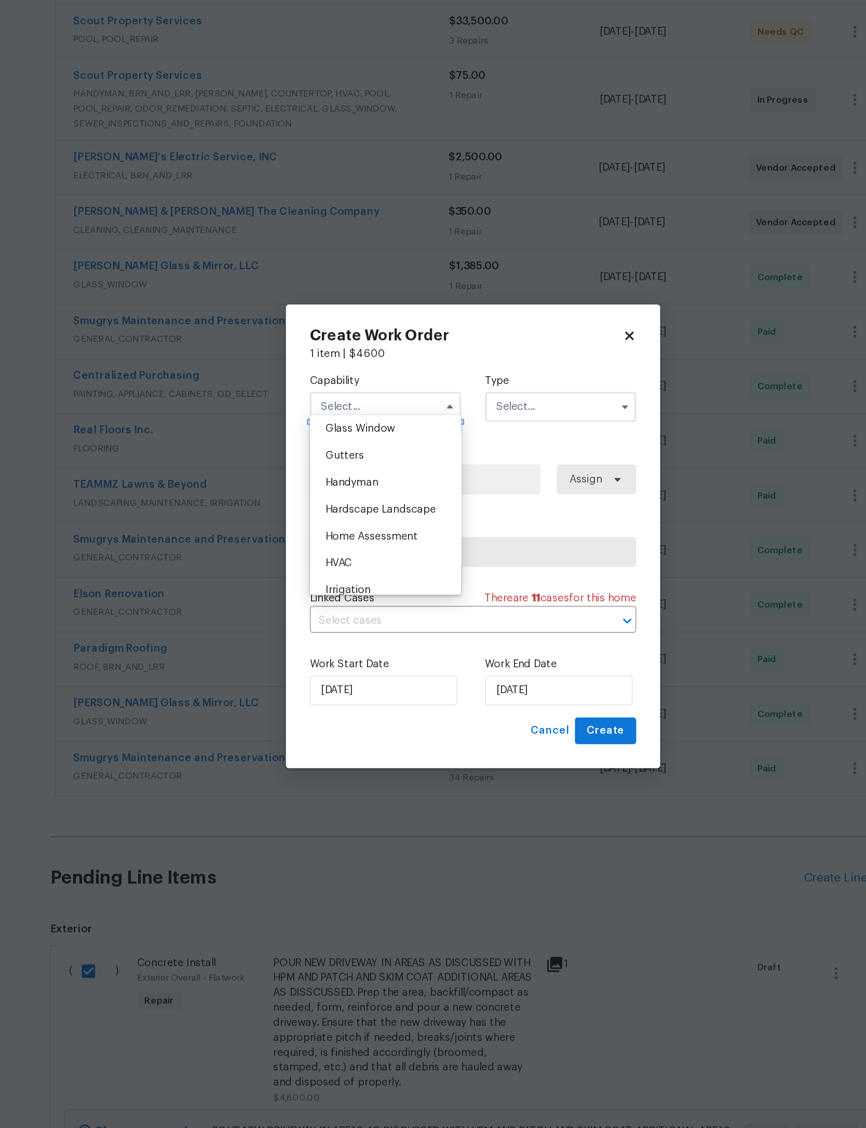
scroll to position [537, 0]
click at [322, 442] on div "General Contractor" at bounding box center [372, 451] width 100 height 19
type input "General Contractor"
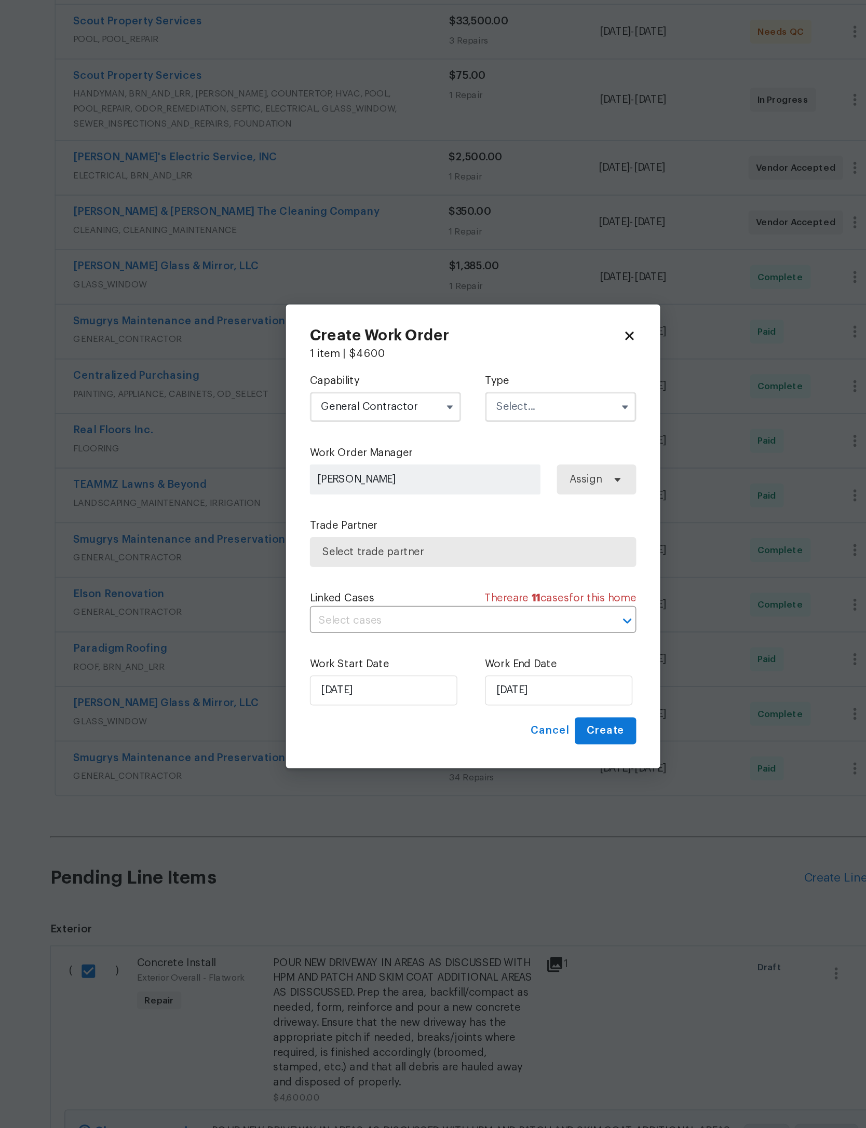
click at [441, 464] on input "text" at bounding box center [493, 474] width 105 height 21
click at [452, 533] on span "Renovation" at bounding box center [471, 536] width 38 height 7
type input "Renovation"
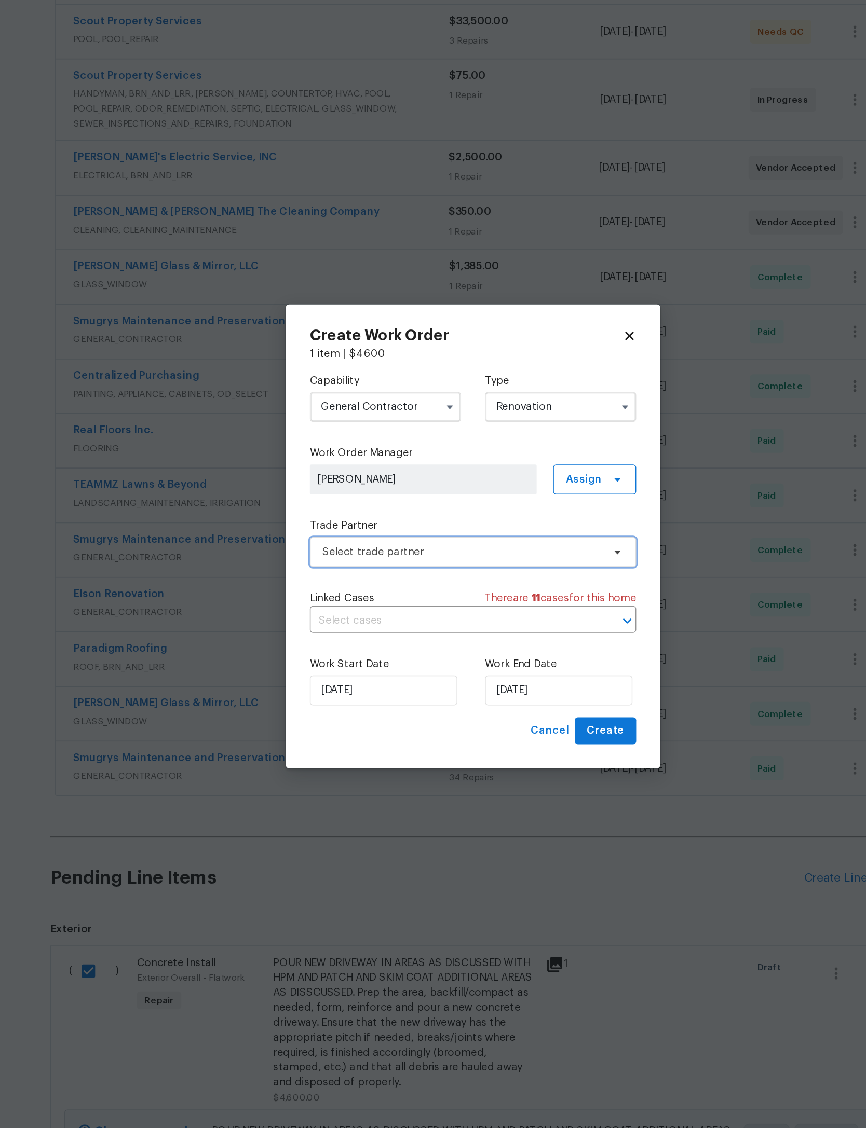
click at [374, 570] on span "Select trade partner" at bounding box center [426, 575] width 194 height 10
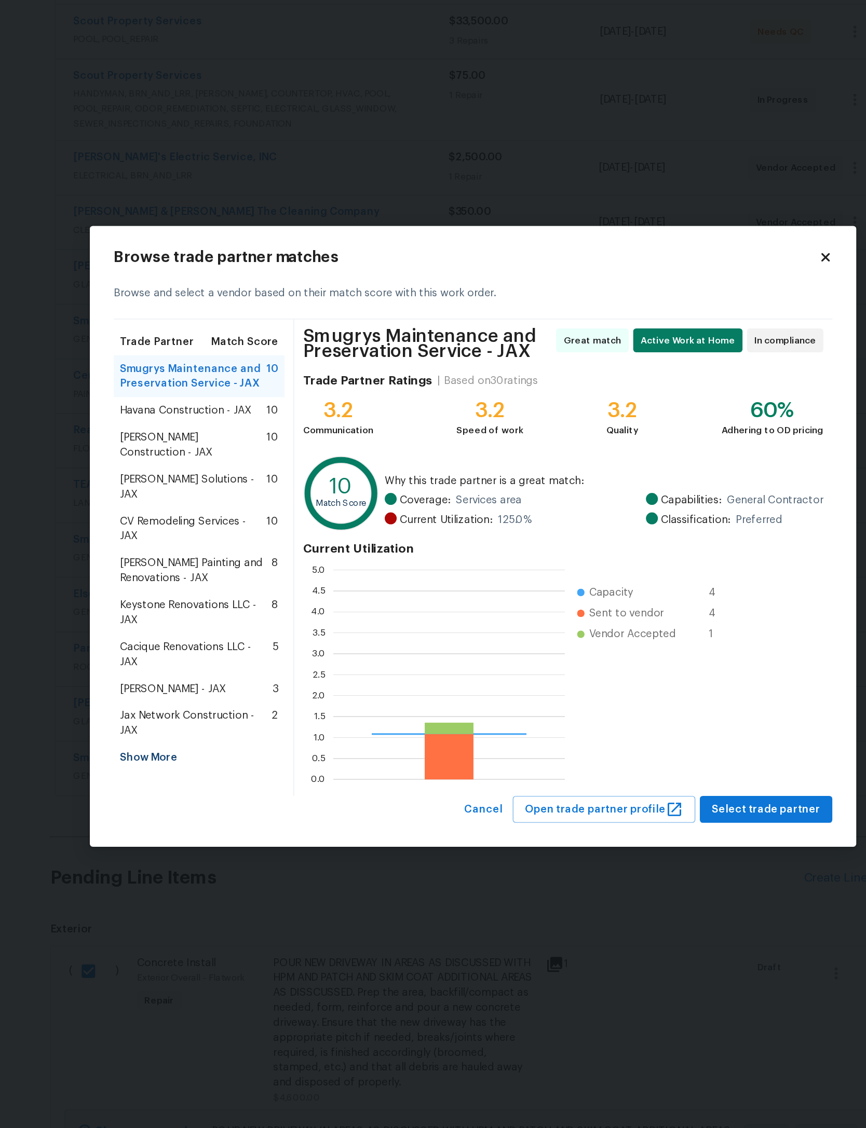
scroll to position [145, 161]
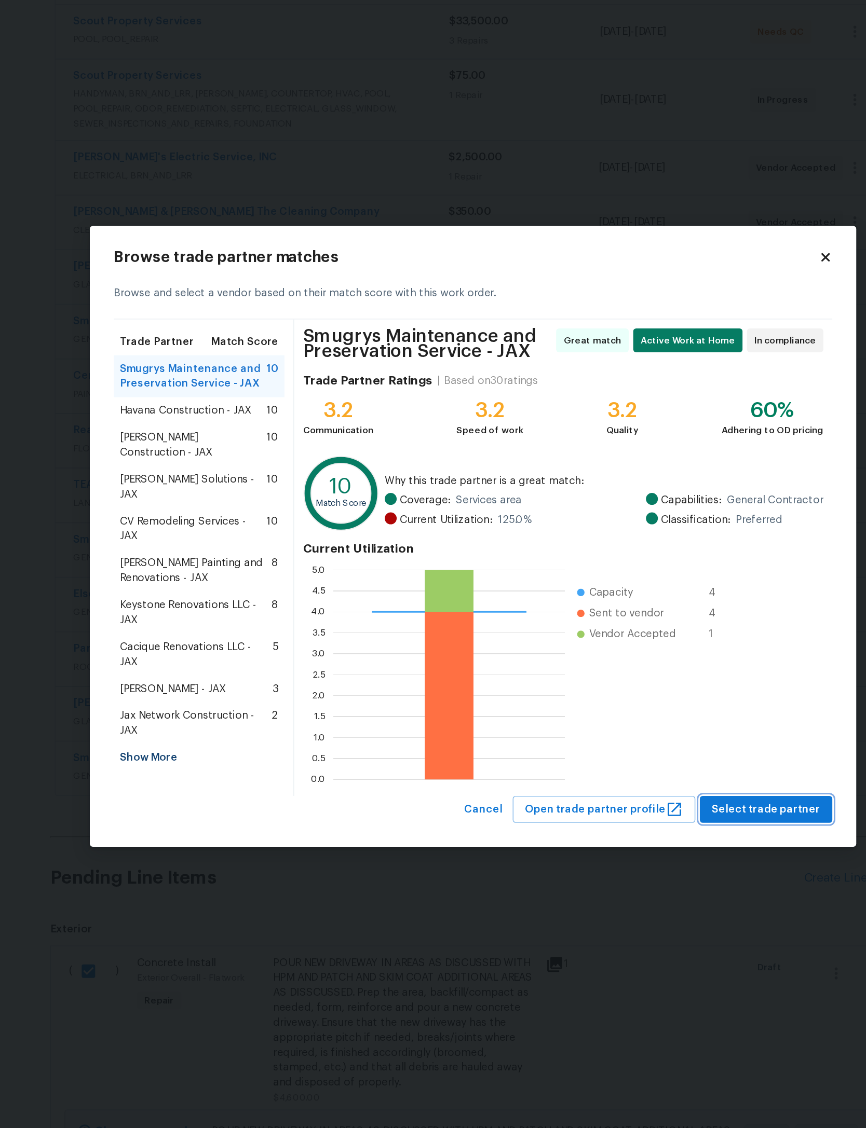
click at [598, 747] on span "Select trade partner" at bounding box center [635, 753] width 75 height 13
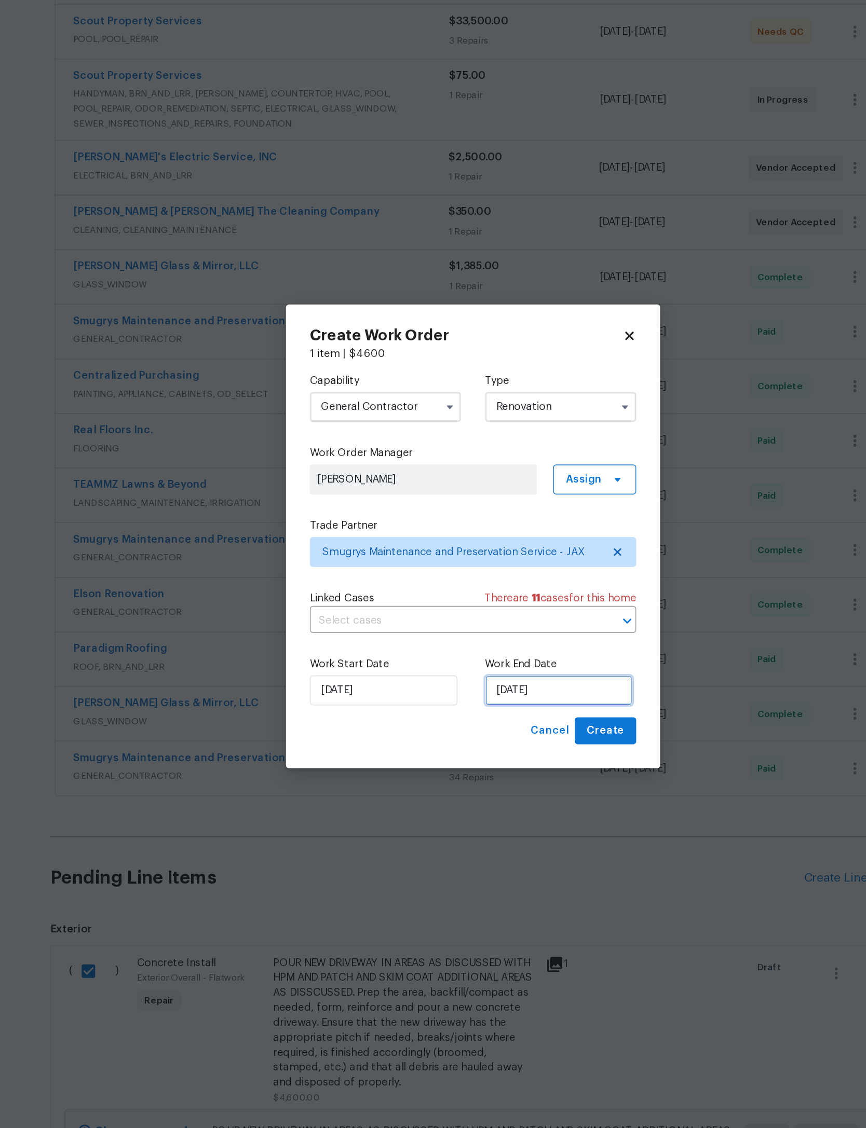
click at [441, 661] on input "[DATE]" at bounding box center [492, 671] width 102 height 21
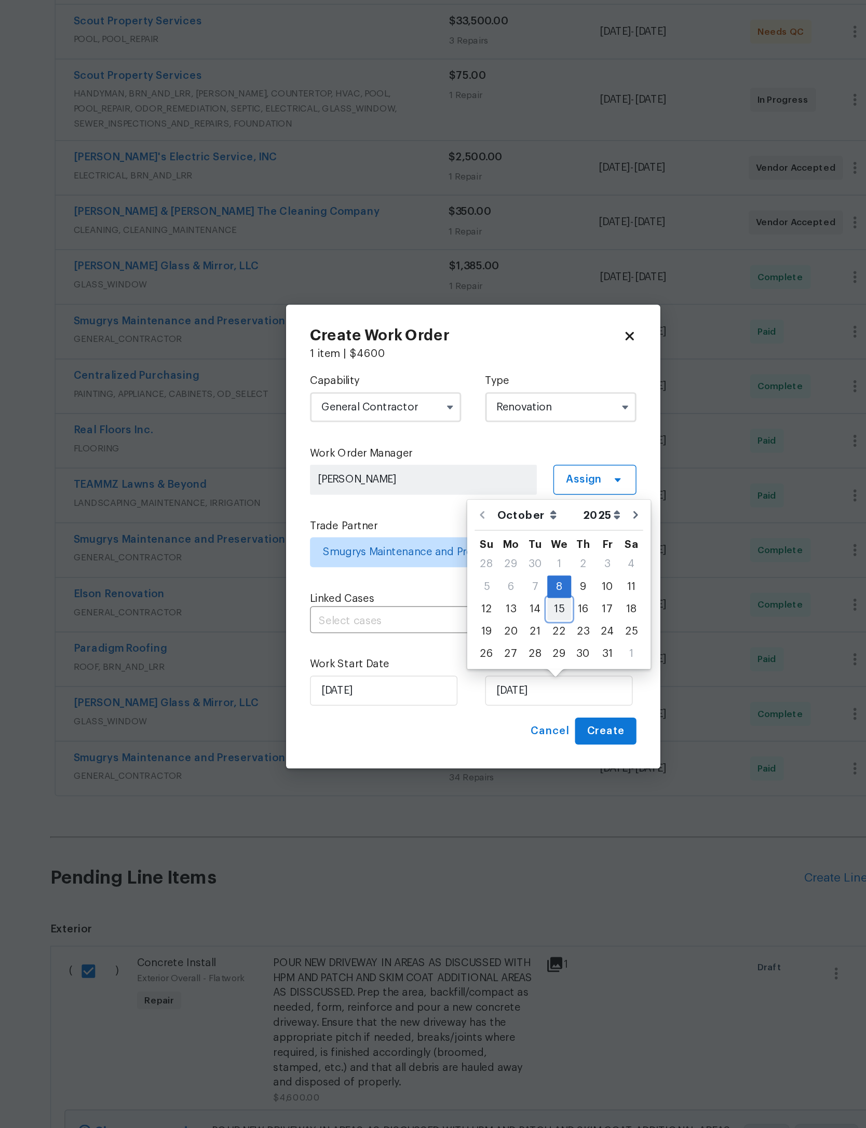
click at [484, 607] on div "15" at bounding box center [492, 614] width 17 height 15
type input "[DATE]"
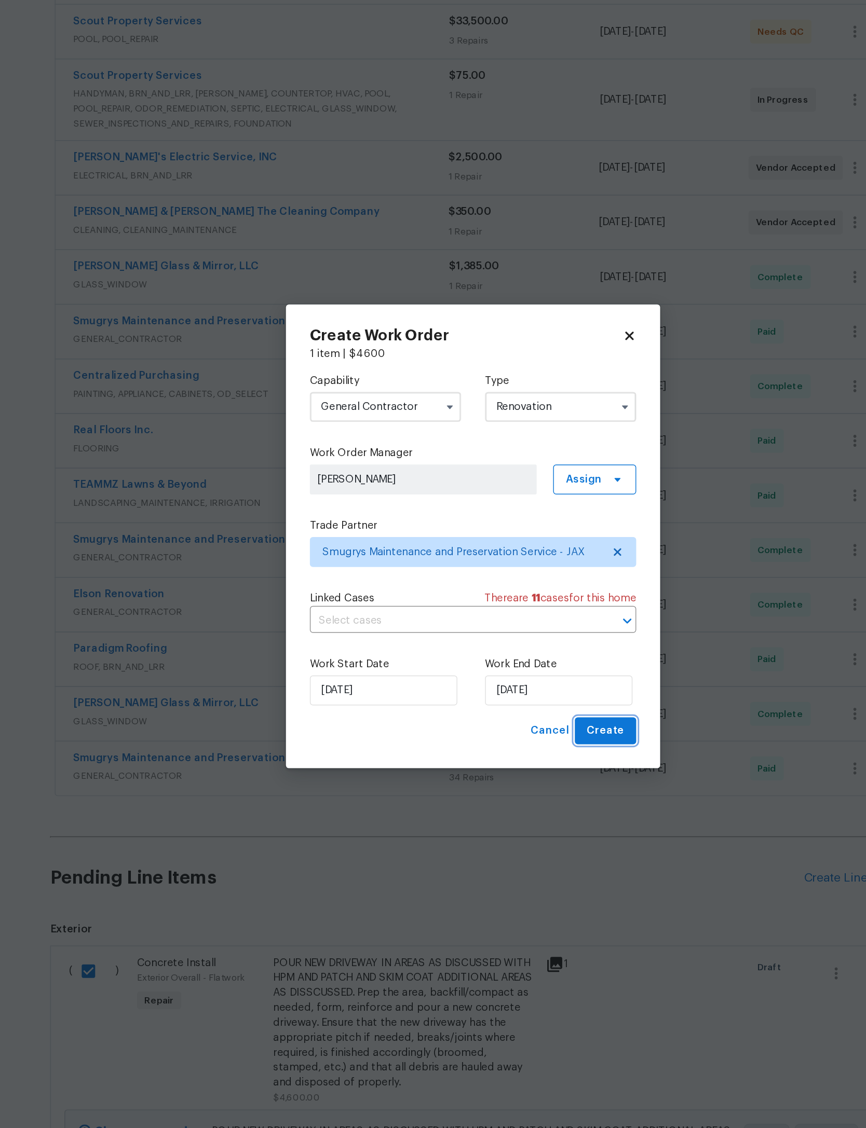
click at [512, 693] on span "Create" at bounding box center [525, 699] width 26 height 13
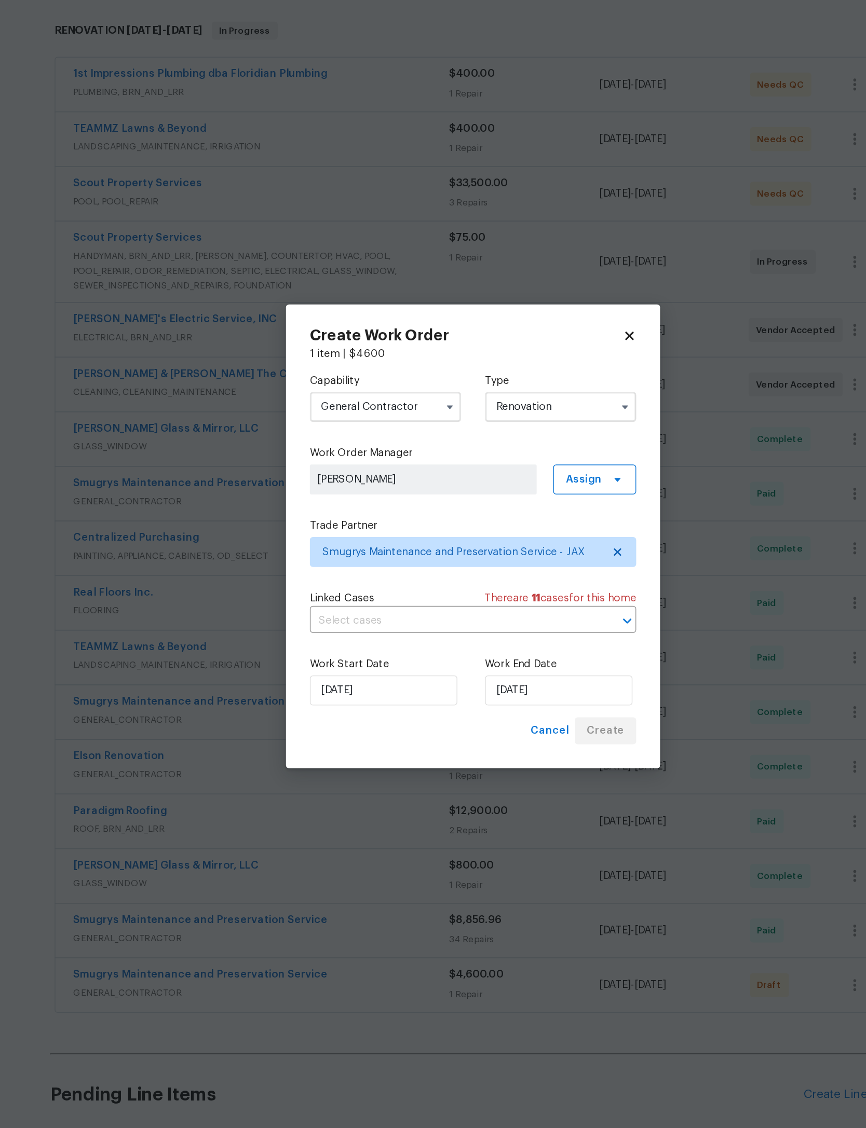
scroll to position [0, 0]
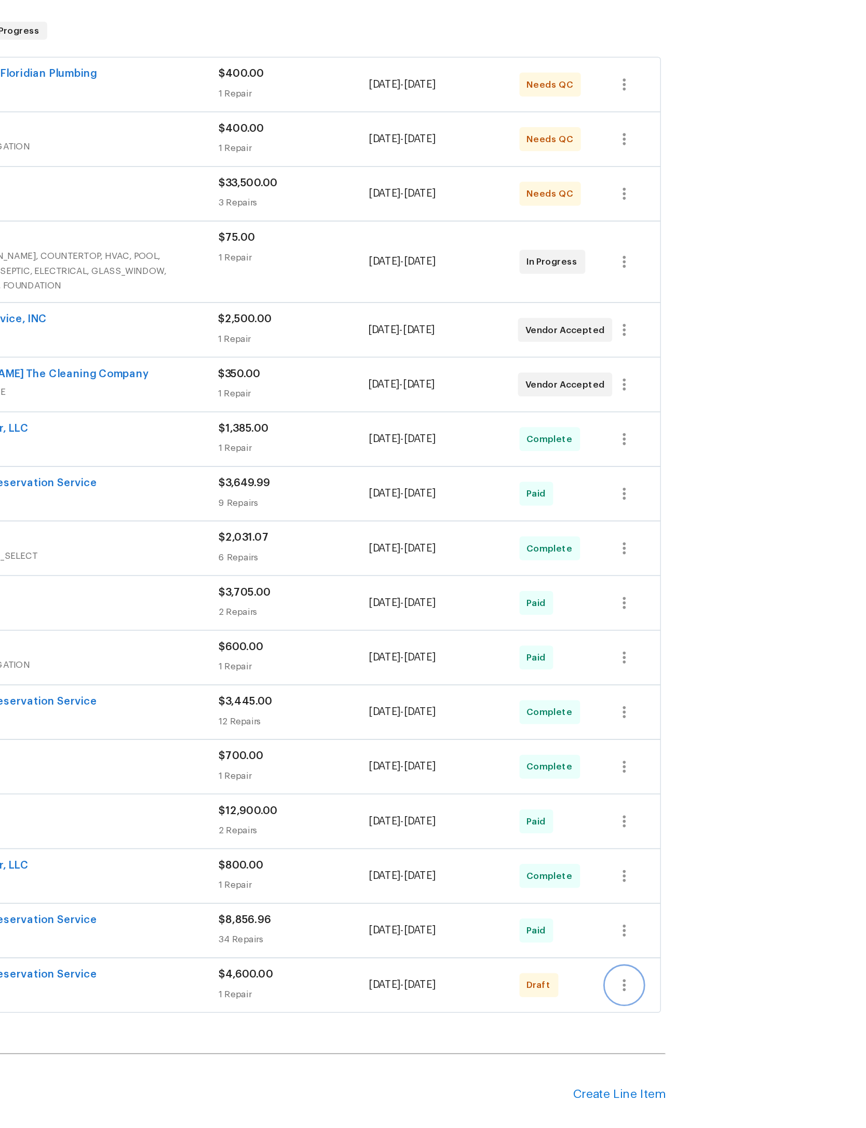
click at [685, 863] on button "button" at bounding box center [697, 875] width 25 height 25
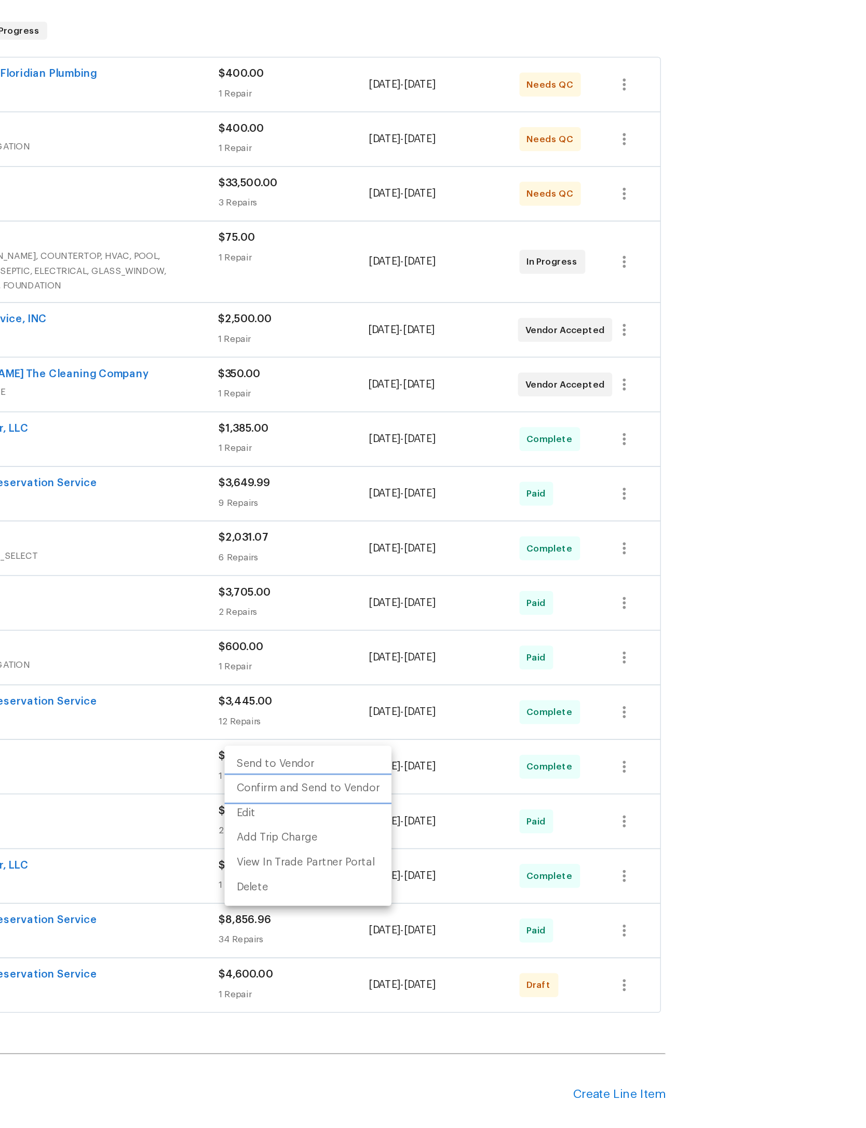
click at [420, 731] on li "Confirm and Send to Vendor" at bounding box center [478, 739] width 116 height 17
